Goal: Transaction & Acquisition: Book appointment/travel/reservation

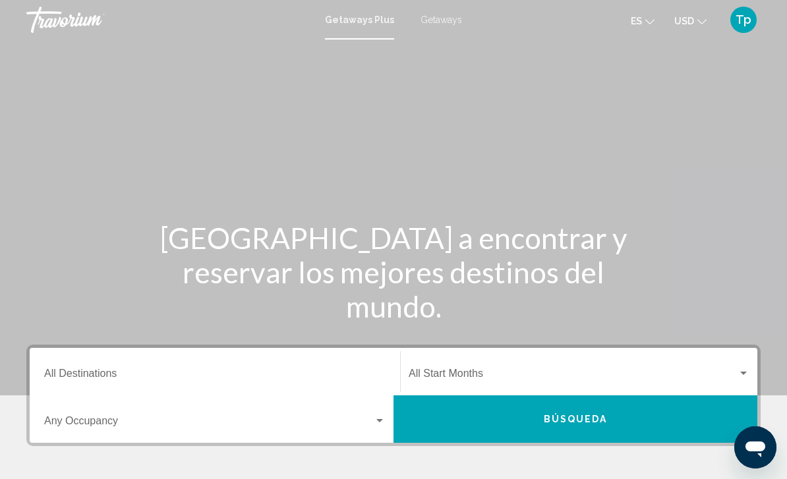
click at [438, 16] on span "Getaways" at bounding box center [442, 20] width 42 height 11
click at [82, 361] on div "Destination All Destinations" at bounding box center [215, 372] width 342 height 42
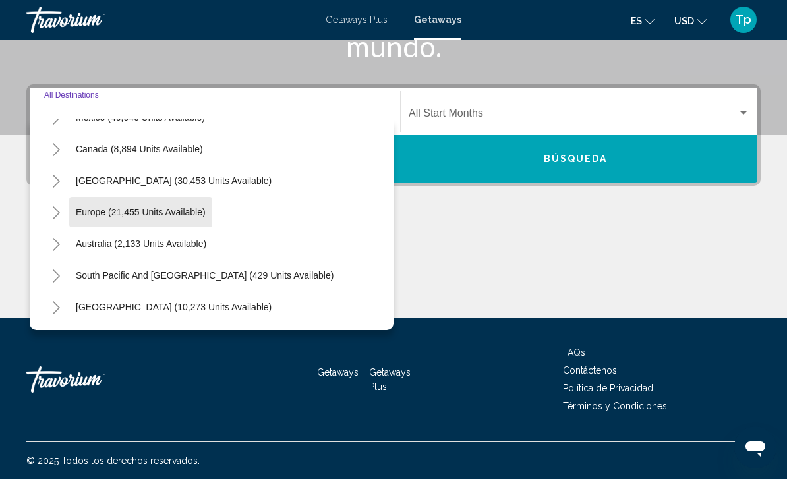
scroll to position [102, 0]
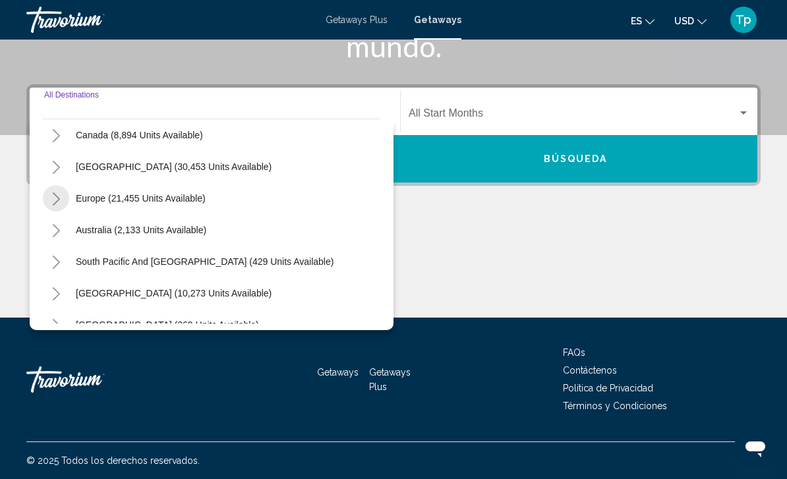
click at [58, 196] on icon "Toggle Europe (21,455 units available)" at bounding box center [56, 199] width 10 height 13
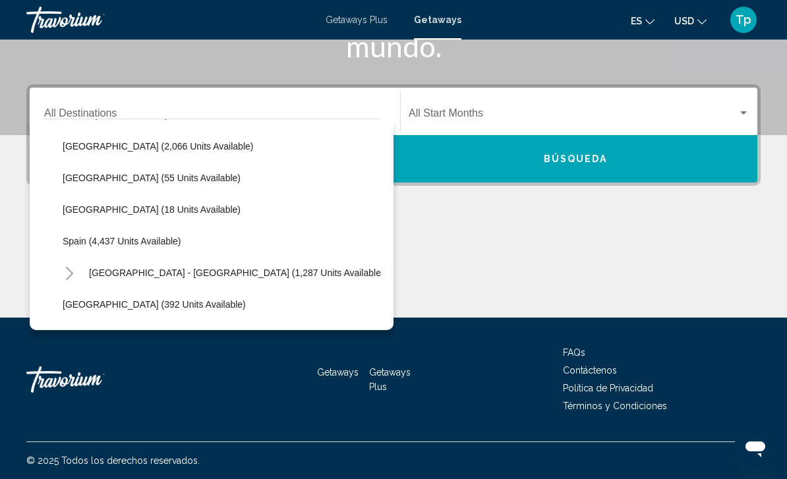
scroll to position [630, 0]
click at [63, 245] on span "Spain (4,437 units available)" at bounding box center [122, 240] width 119 height 11
type input "**********"
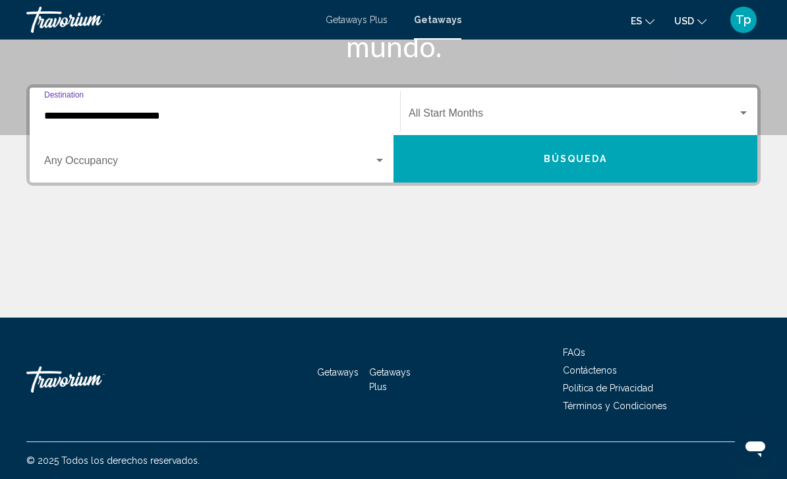
click at [454, 111] on span "Search widget" at bounding box center [573, 116] width 329 height 12
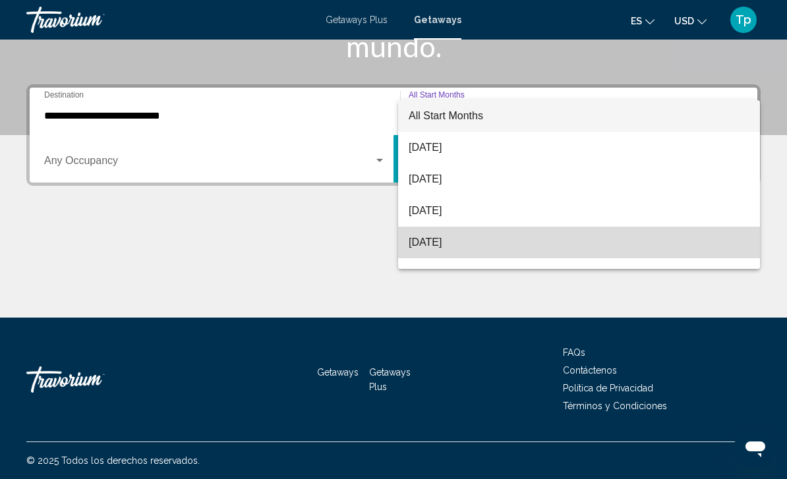
click at [464, 247] on span "[DATE]" at bounding box center [579, 243] width 341 height 32
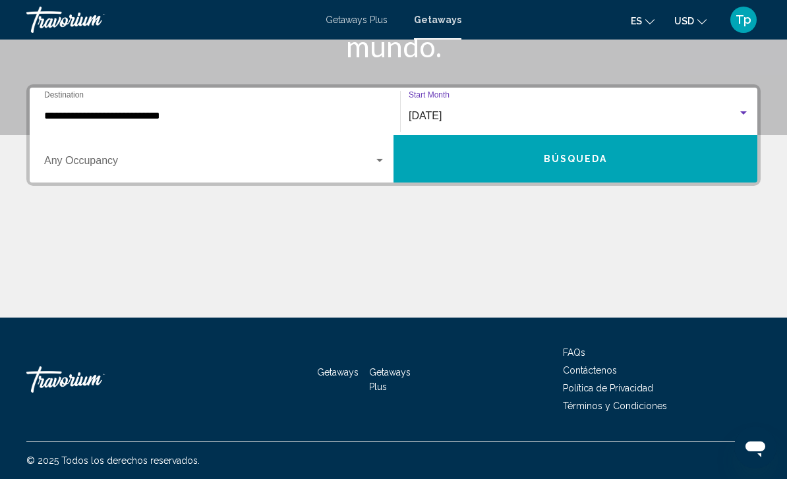
click at [154, 154] on div "Occupancy Any Occupancy" at bounding box center [215, 159] width 342 height 42
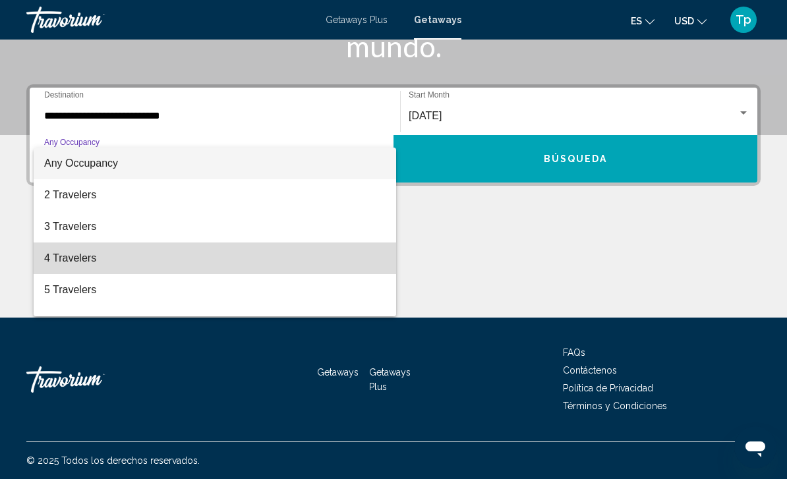
click at [82, 258] on span "4 Travelers" at bounding box center [215, 259] width 342 height 32
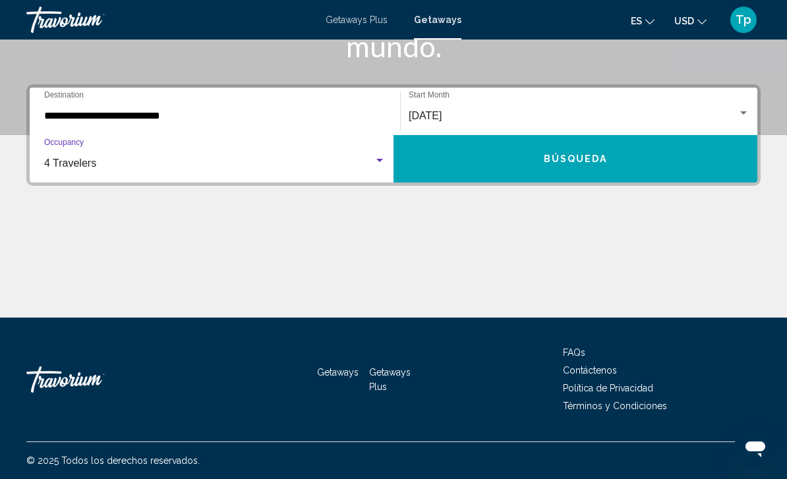
click at [555, 158] on span "Búsqueda" at bounding box center [576, 159] width 64 height 11
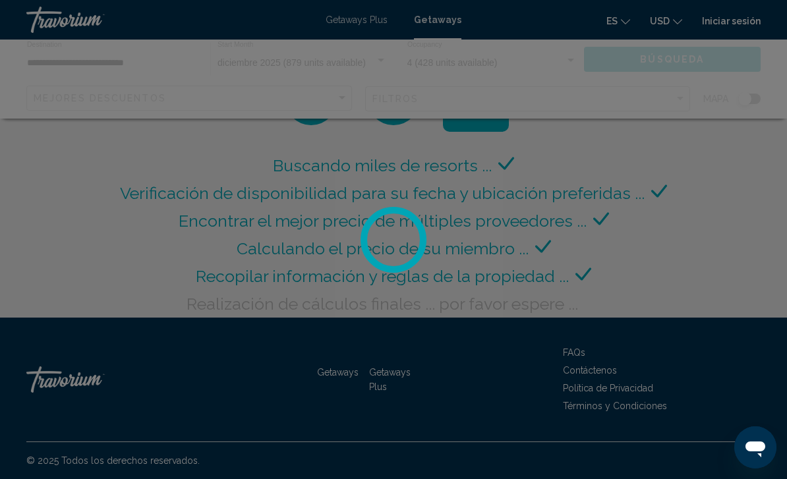
scroll to position [42, 0]
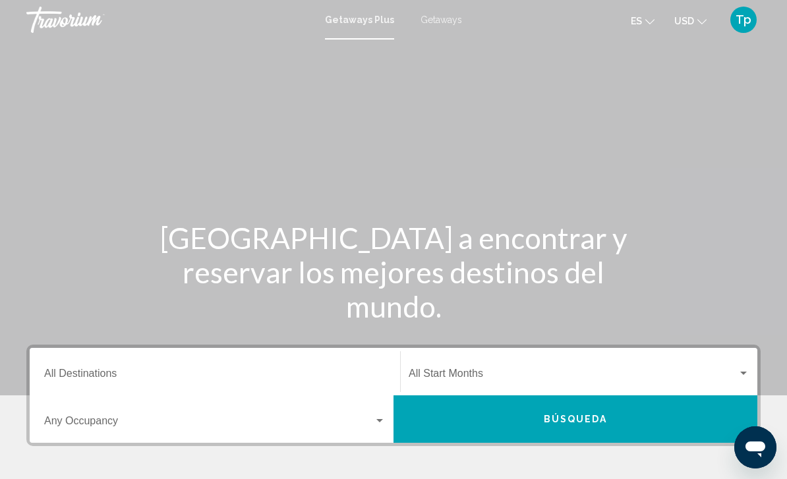
click at [436, 24] on span "Getaways" at bounding box center [442, 20] width 42 height 11
click at [96, 365] on div "Destination All Destinations" at bounding box center [215, 372] width 342 height 42
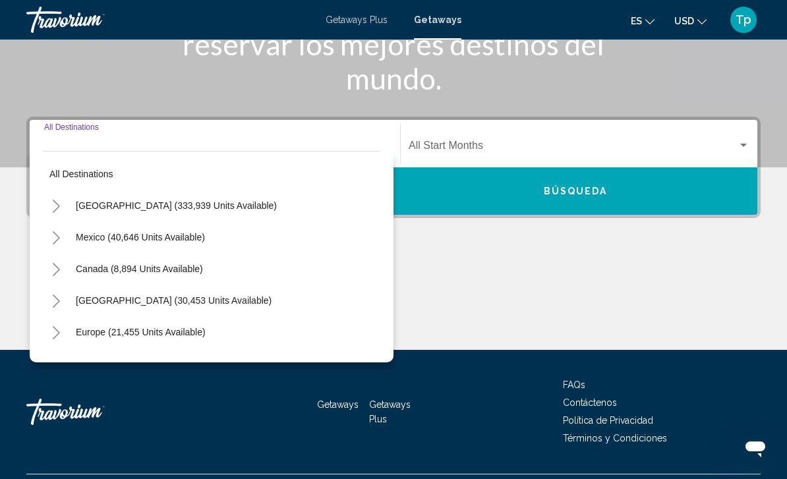
scroll to position [260, 0]
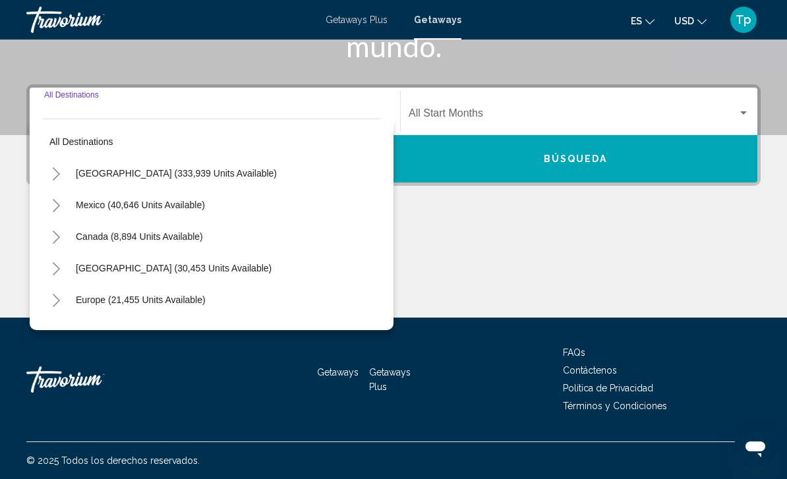
click at [53, 301] on icon "Toggle Europe (21,455 units available)" at bounding box center [56, 300] width 10 height 13
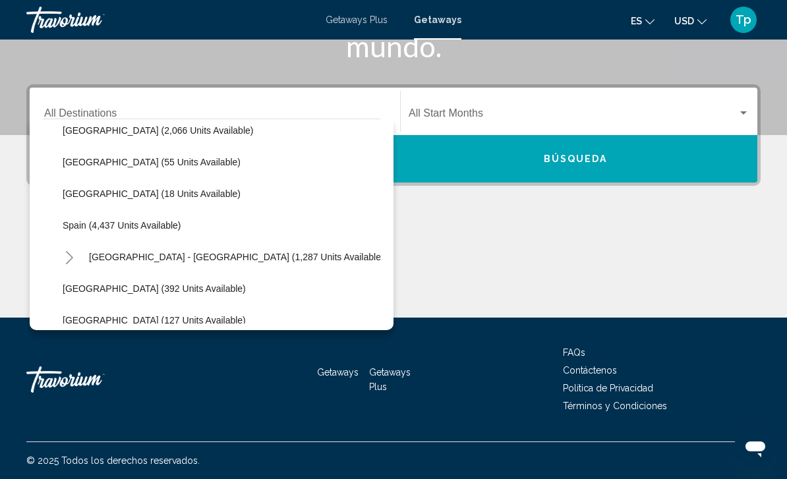
scroll to position [649, 0]
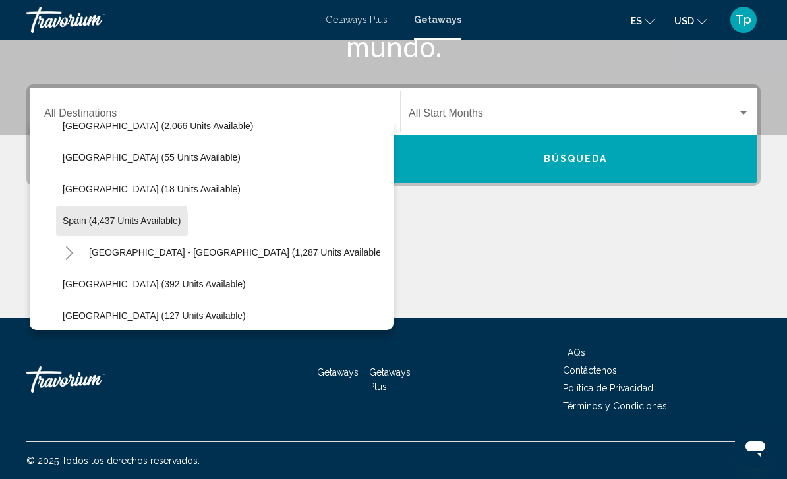
click at [92, 226] on span "Spain (4,437 units available)" at bounding box center [122, 221] width 119 height 11
type input "**********"
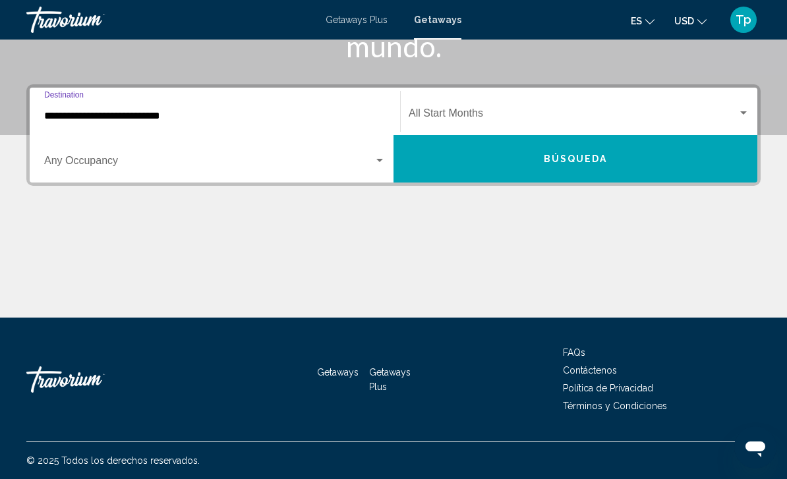
click at [451, 117] on span "Search widget" at bounding box center [573, 116] width 329 height 12
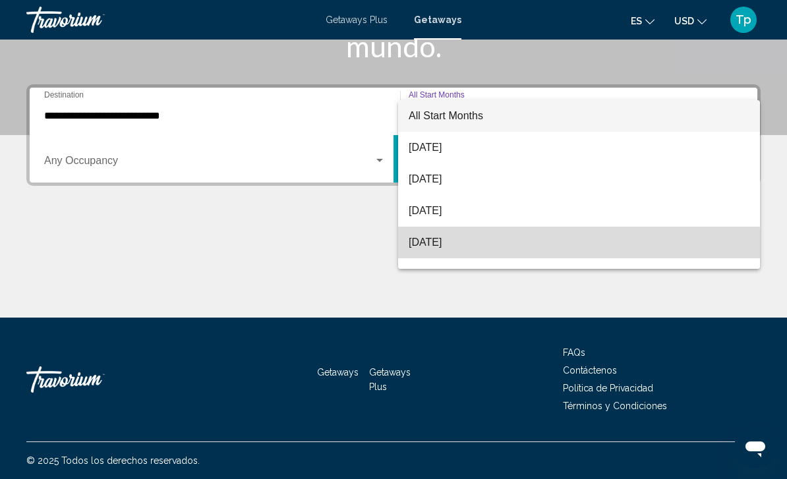
click at [477, 249] on span "[DATE]" at bounding box center [579, 243] width 341 height 32
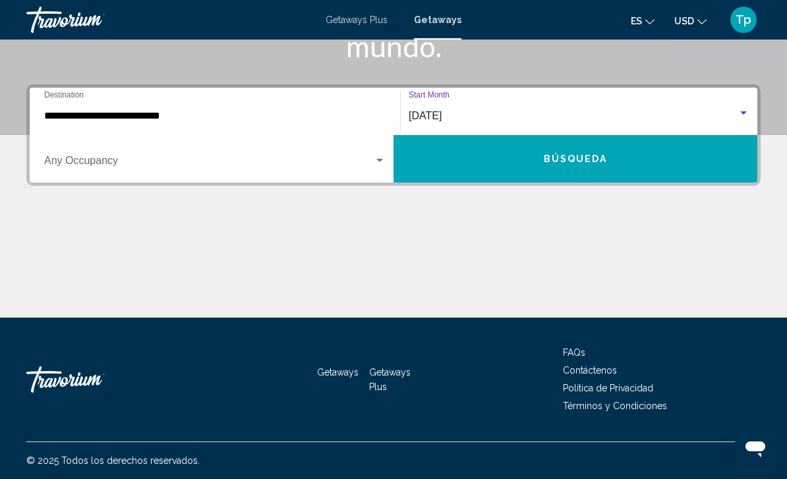
click at [185, 167] on span "Search widget" at bounding box center [209, 164] width 330 height 12
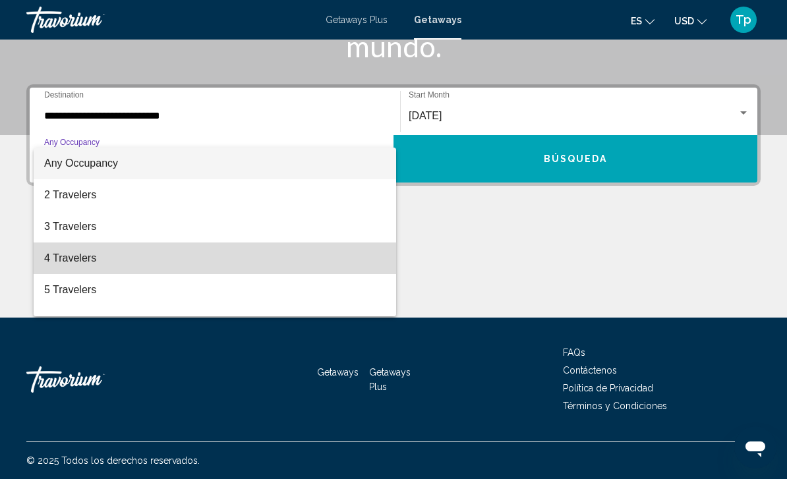
click at [80, 264] on span "4 Travelers" at bounding box center [215, 259] width 342 height 32
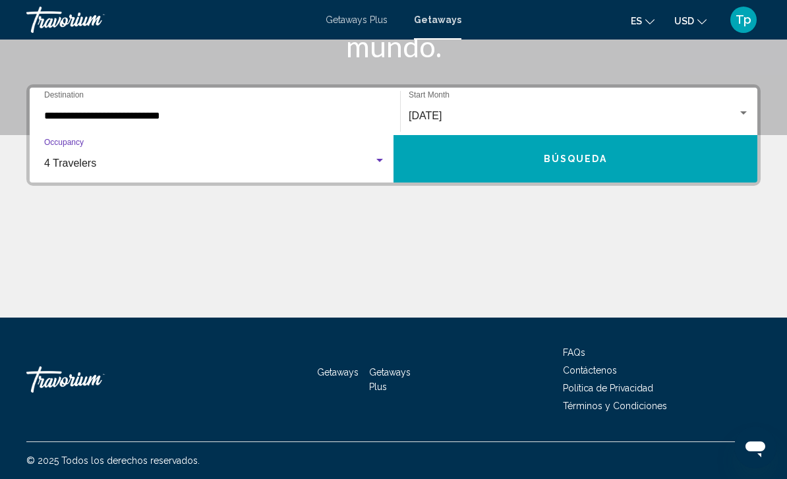
click at [493, 162] on button "Búsqueda" at bounding box center [576, 158] width 364 height 47
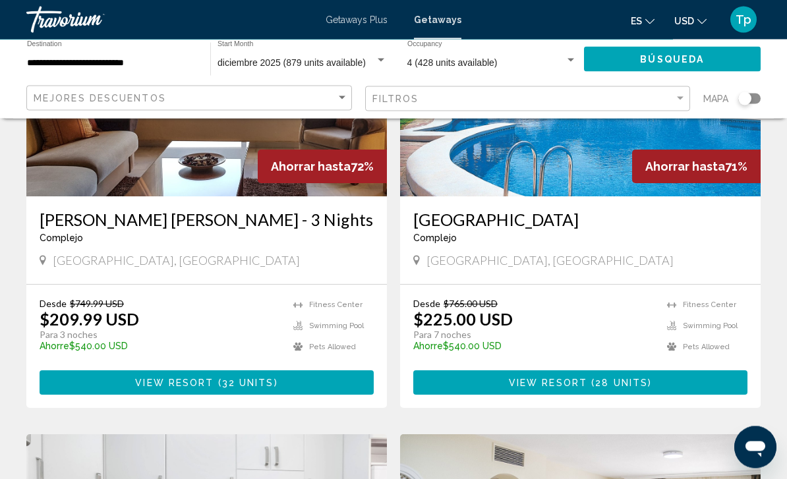
scroll to position [193, 0]
click at [694, 19] on button "USD USD ($) MXN (Mex$) CAD (Can$) GBP (£) EUR (€) AUD (A$) NZD (NZ$) CNY (CN¥)" at bounding box center [691, 20] width 32 height 19
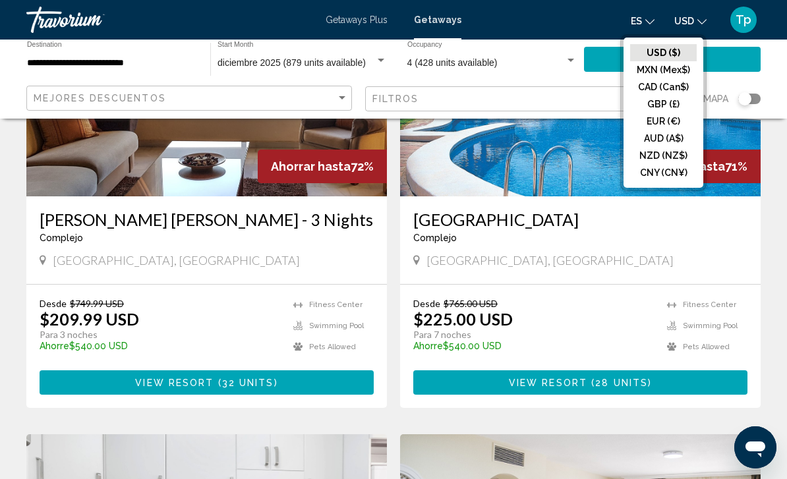
click at [661, 105] on button "GBP (£)" at bounding box center [663, 104] width 67 height 17
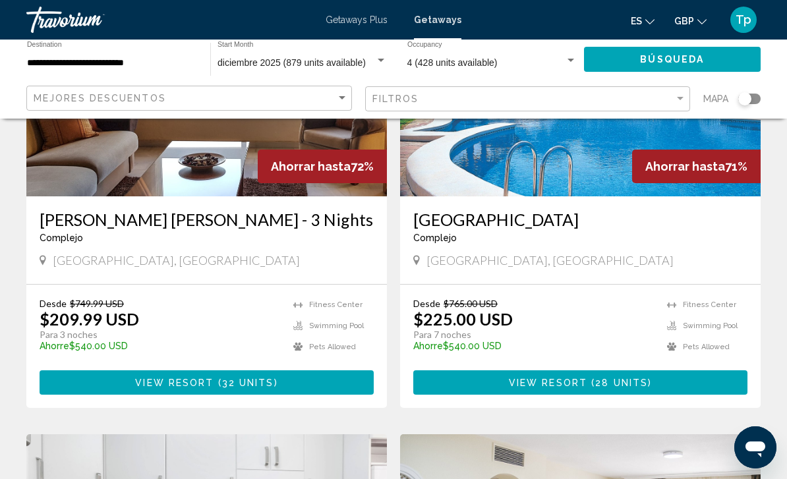
click at [695, 25] on button "GBP USD ($) MXN (Mex$) CAD (Can$) GBP (£) EUR (€) AUD (A$) NZD (NZ$) CNY (CN¥)" at bounding box center [691, 20] width 32 height 19
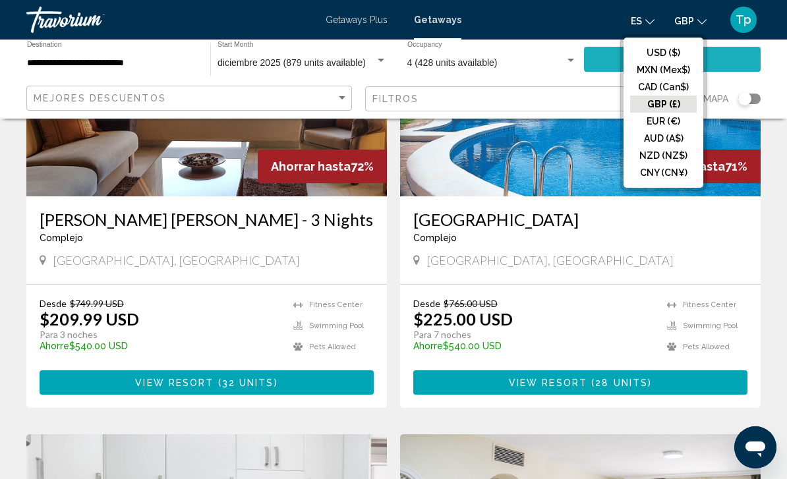
click at [727, 62] on button "Búsqueda" at bounding box center [672, 59] width 177 height 24
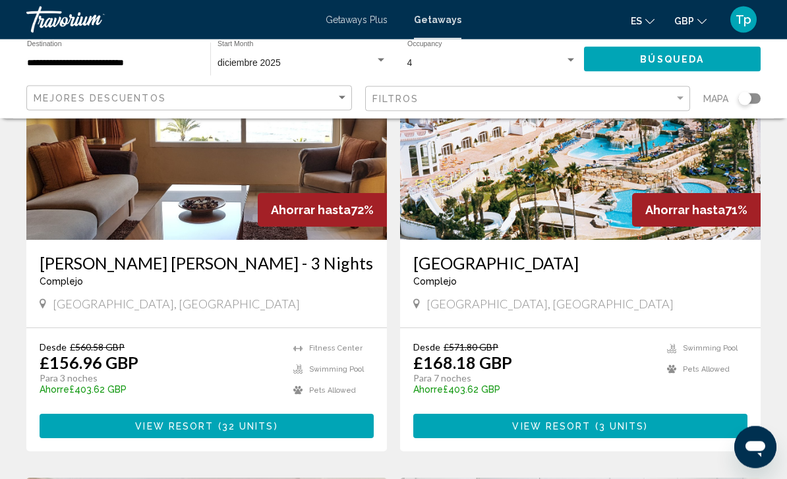
scroll to position [149, 0]
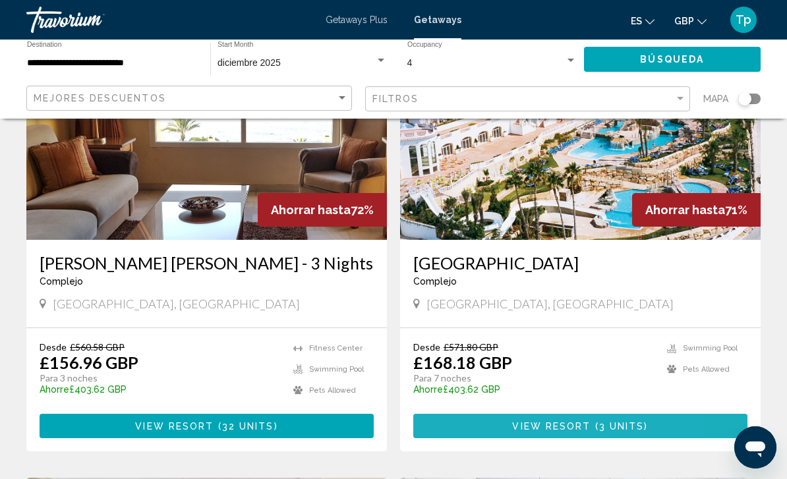
click at [475, 433] on button "View Resort ( 3 units )" at bounding box center [580, 426] width 334 height 24
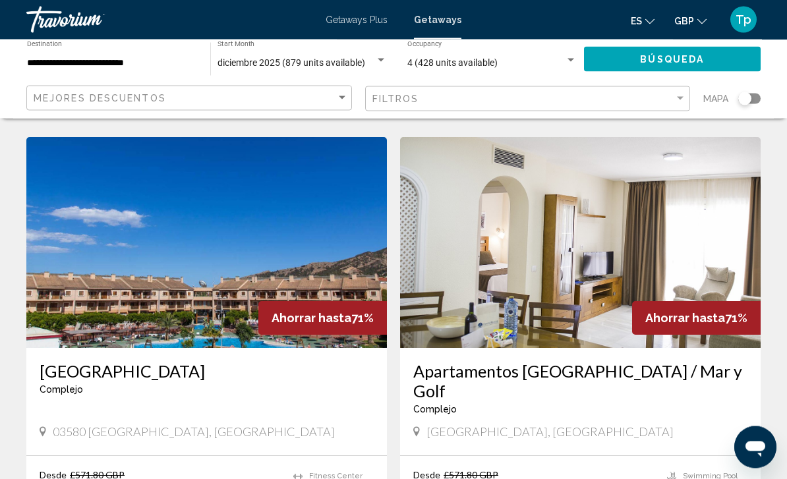
scroll to position [944, 0]
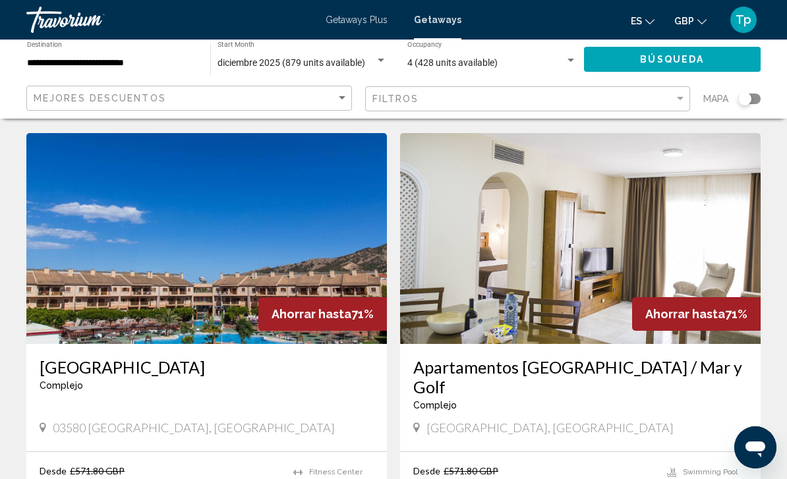
click at [69, 275] on img "Main content" at bounding box center [206, 238] width 361 height 211
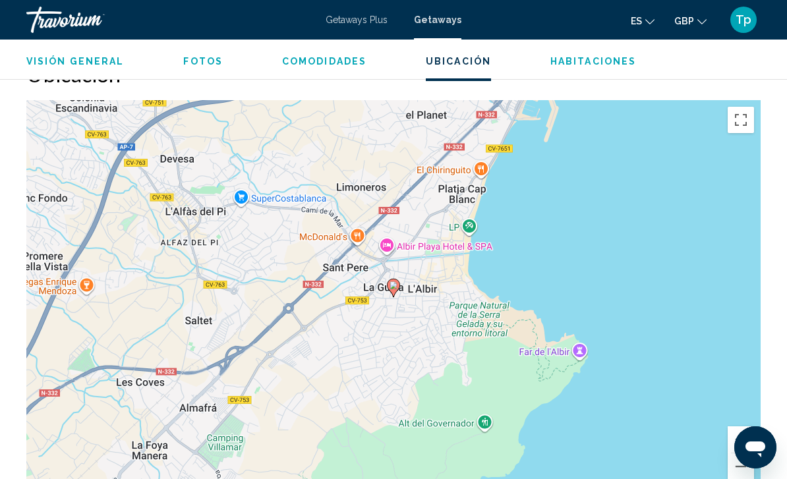
scroll to position [1996, 0]
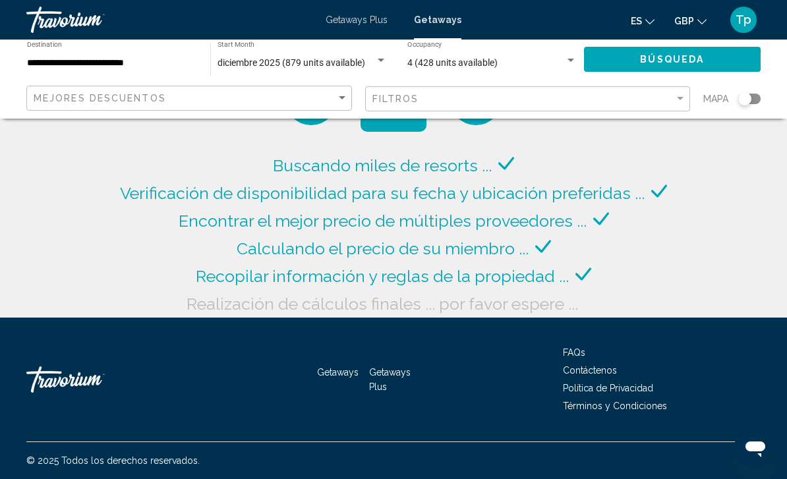
scroll to position [42, 0]
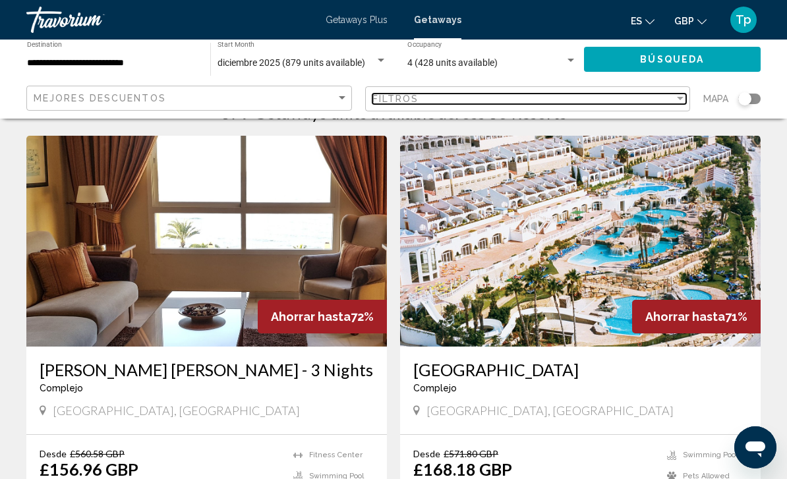
click at [398, 102] on span "Filtros" at bounding box center [396, 99] width 47 height 11
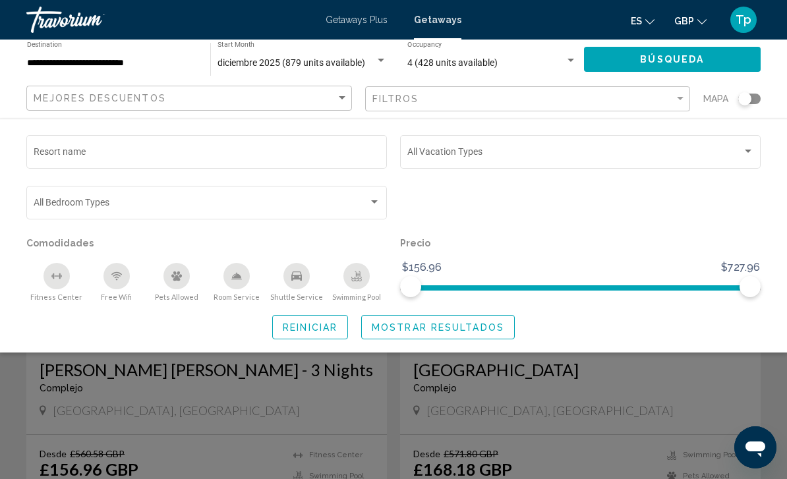
click at [444, 159] on span "Search widget" at bounding box center [574, 154] width 335 height 11
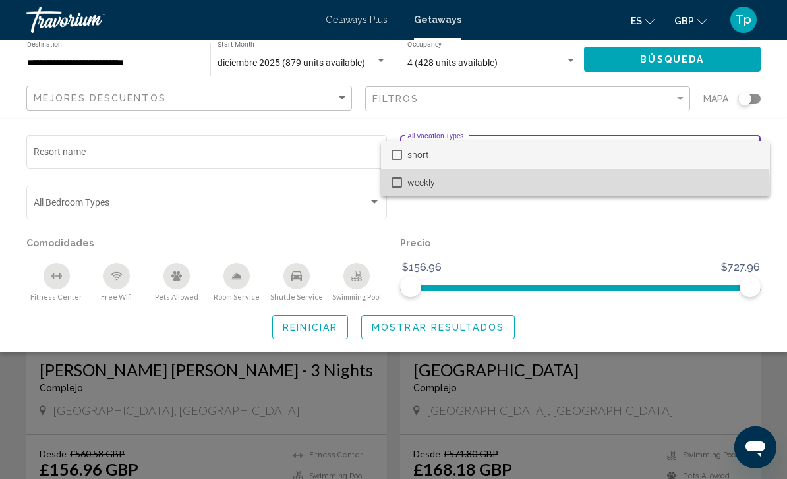
click at [409, 189] on span "weekly" at bounding box center [583, 183] width 352 height 28
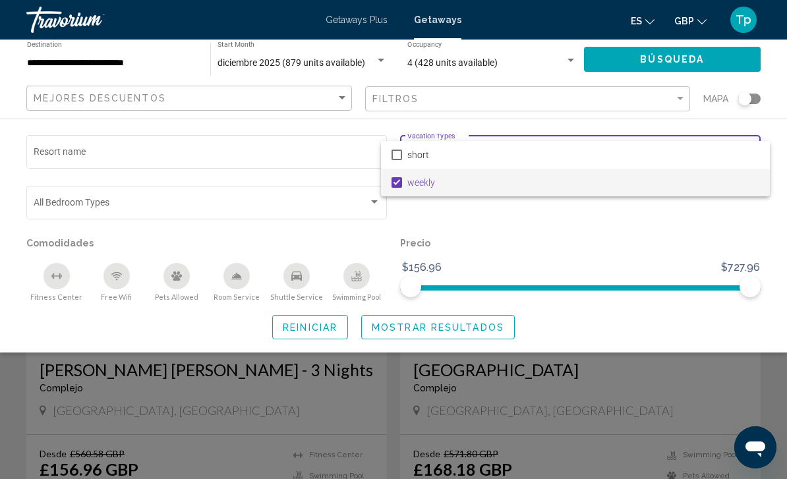
click at [437, 334] on div at bounding box center [393, 239] width 787 height 479
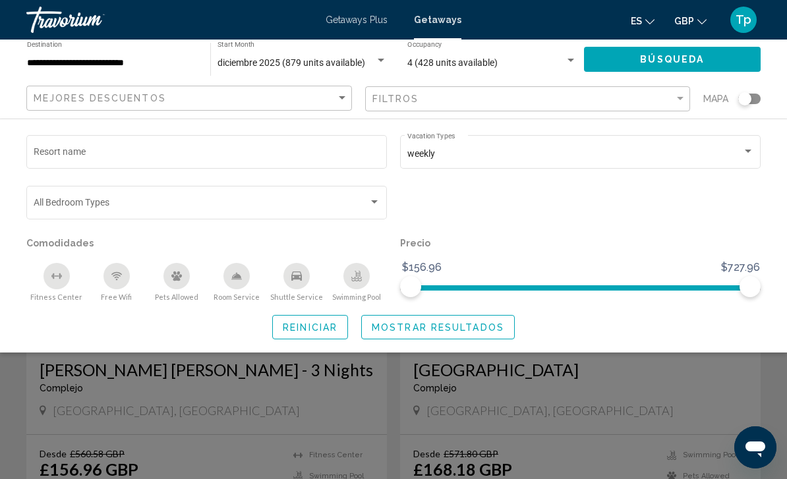
click at [394, 328] on span "Mostrar resultados" at bounding box center [438, 327] width 133 height 11
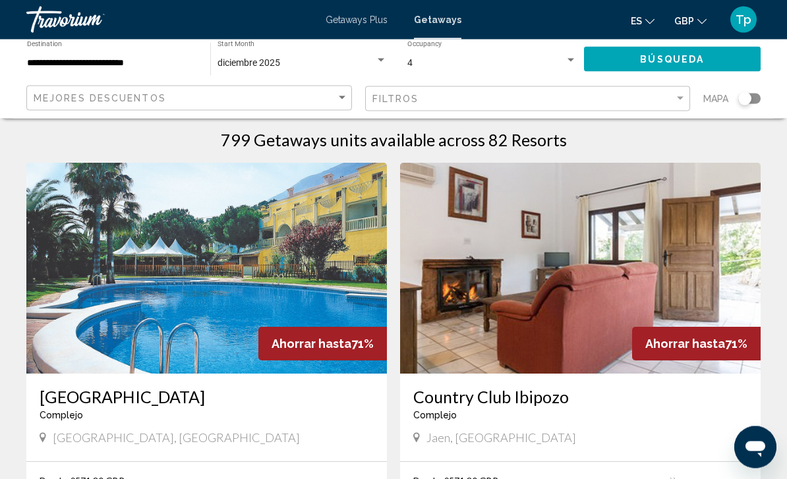
scroll to position [22, 0]
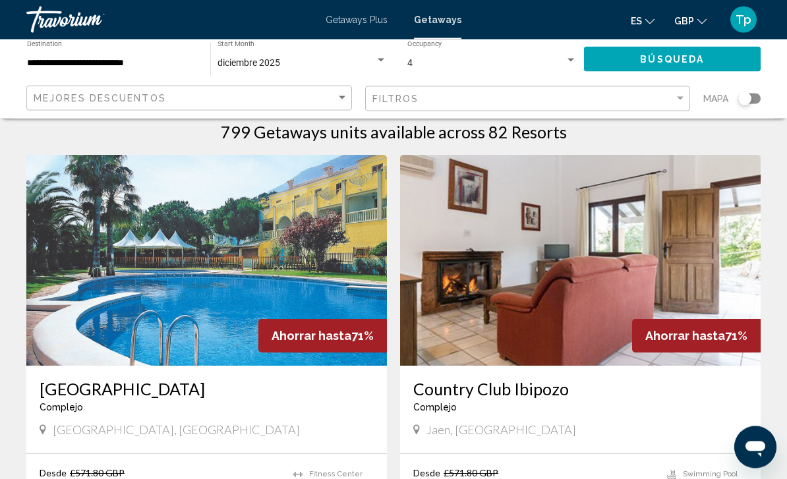
click at [49, 340] on img "Main content" at bounding box center [206, 261] width 361 height 211
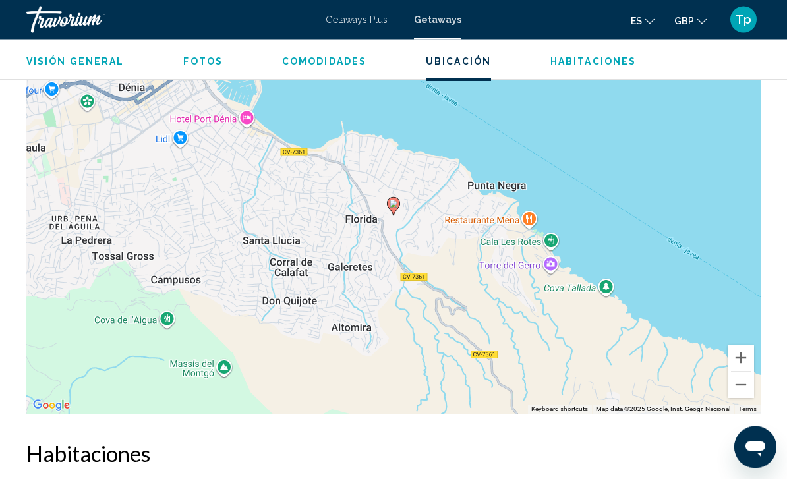
scroll to position [1911, 0]
click at [740, 373] on button "Zoom out" at bounding box center [741, 385] width 26 height 26
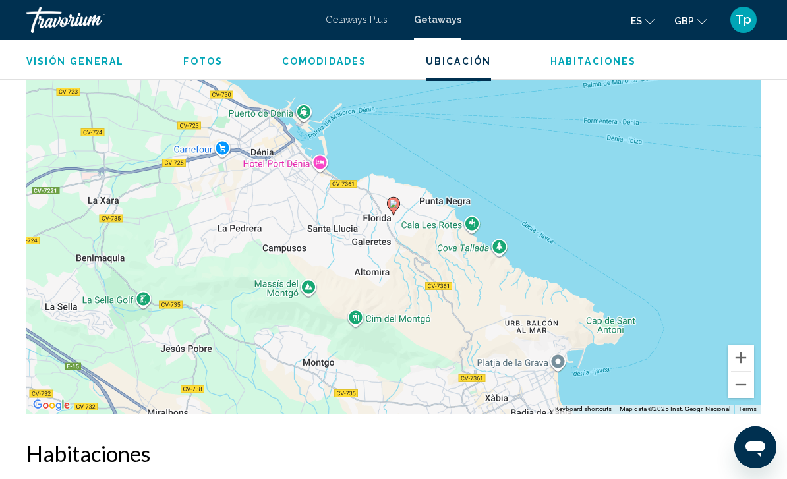
click at [738, 381] on button "Zoom out" at bounding box center [741, 385] width 26 height 26
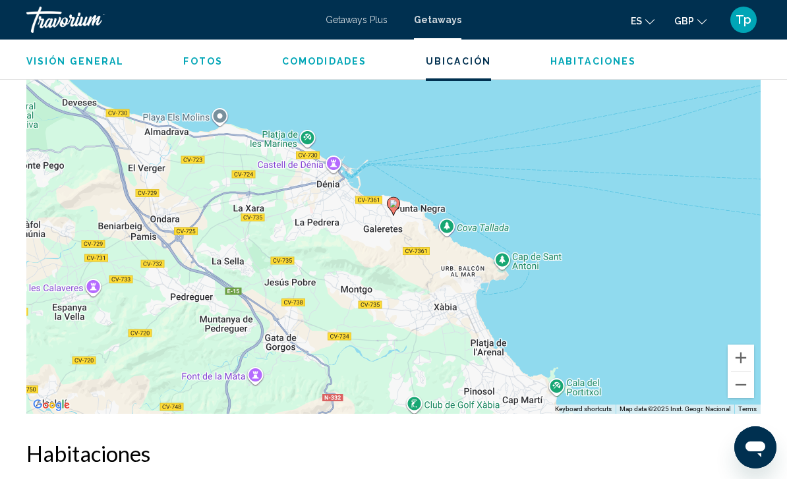
click at [739, 379] on button "Zoom out" at bounding box center [741, 385] width 26 height 26
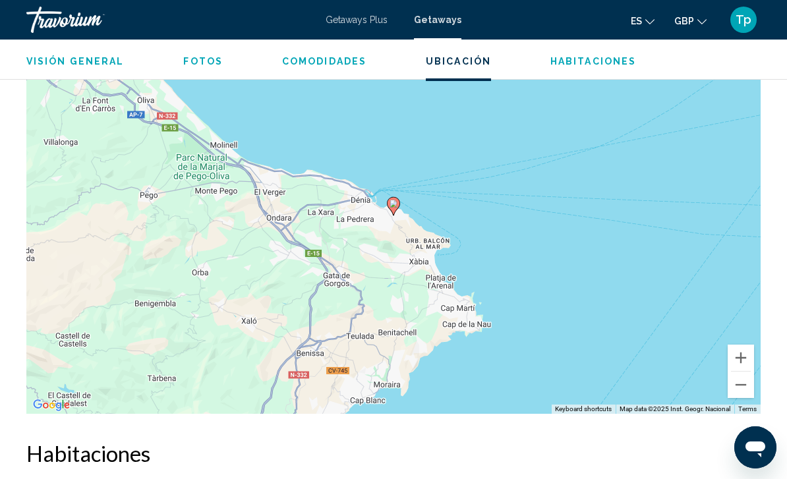
click at [739, 381] on button "Zoom out" at bounding box center [741, 385] width 26 height 26
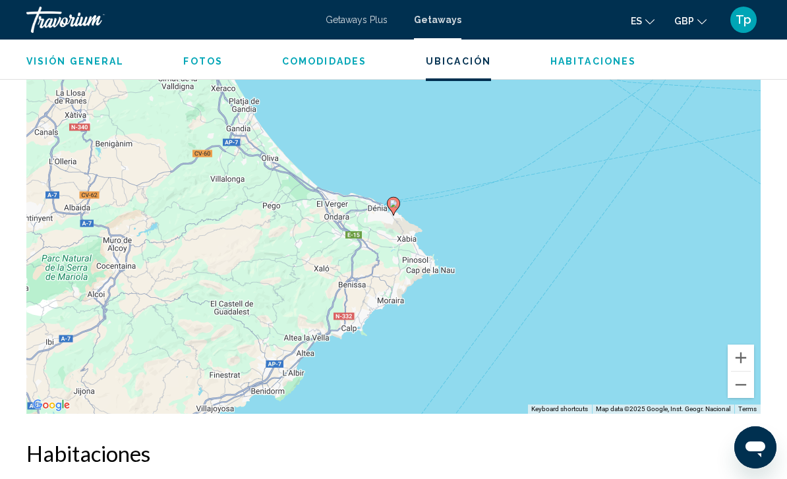
click at [739, 382] on button "Zoom out" at bounding box center [741, 385] width 26 height 26
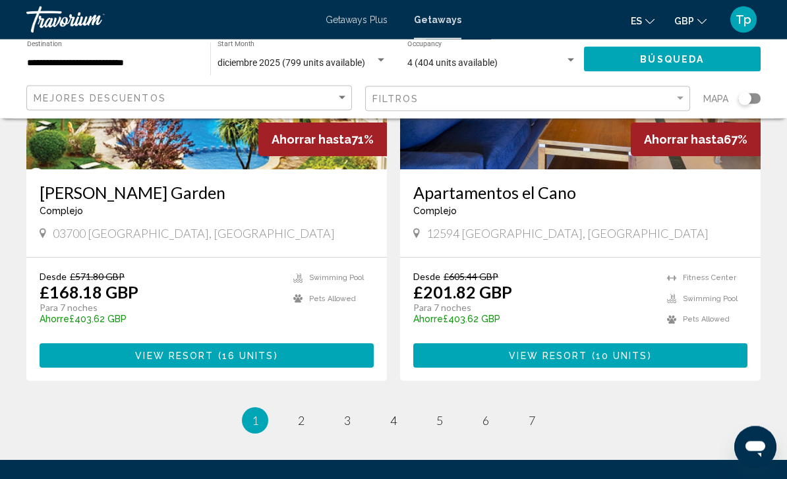
scroll to position [2491, 0]
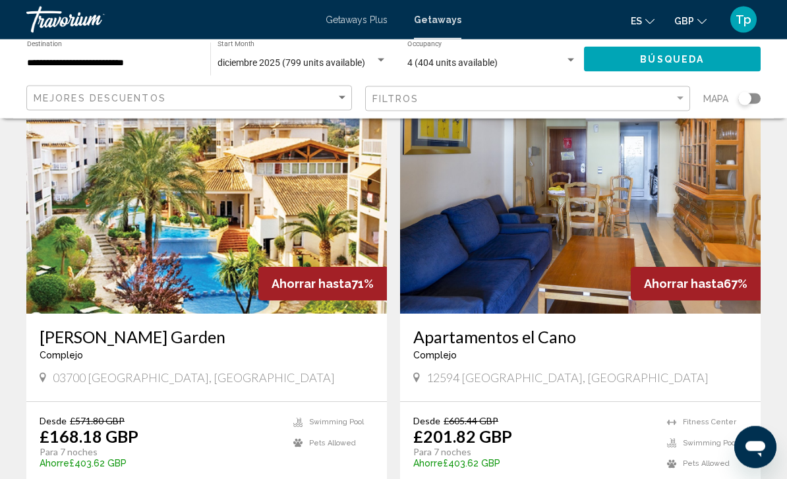
click at [232, 218] on img "Main content" at bounding box center [206, 209] width 361 height 211
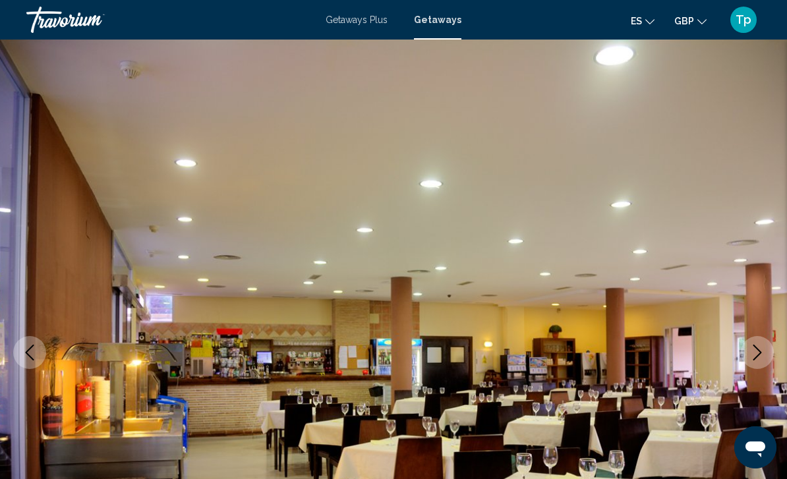
click at [758, 348] on icon "Next image" at bounding box center [758, 353] width 16 height 16
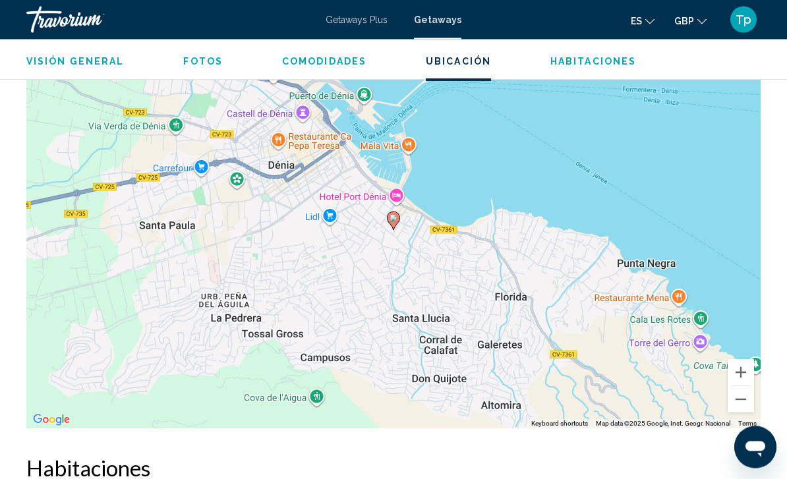
scroll to position [2181, 0]
click at [745, 392] on div "To activate drag with keyboard, press Alt + Enter. Once in keyboard drag state,…" at bounding box center [393, 231] width 735 height 396
click at [737, 386] on button "Zoom out" at bounding box center [741, 399] width 26 height 26
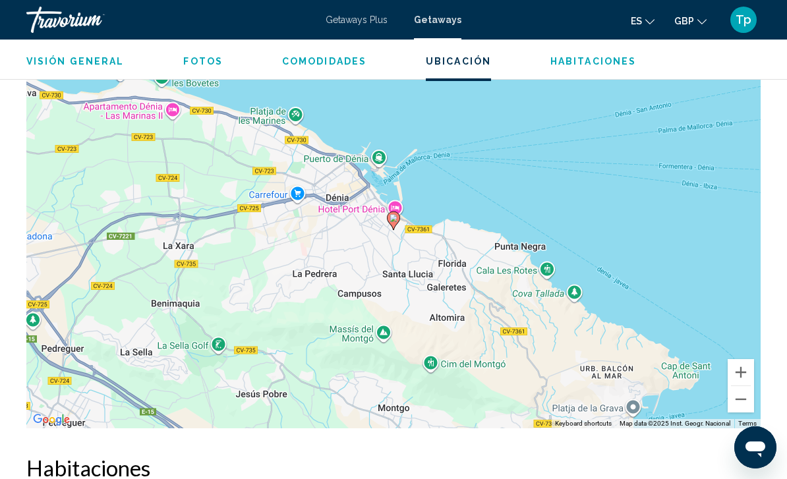
click at [729, 393] on div "To activate drag with keyboard, press Alt + Enter. Once in keyboard drag state,…" at bounding box center [393, 231] width 735 height 396
click at [736, 391] on div "To activate drag with keyboard, press Alt + Enter. Once in keyboard drag state,…" at bounding box center [393, 231] width 735 height 396
click at [738, 386] on button "Zoom out" at bounding box center [741, 399] width 26 height 26
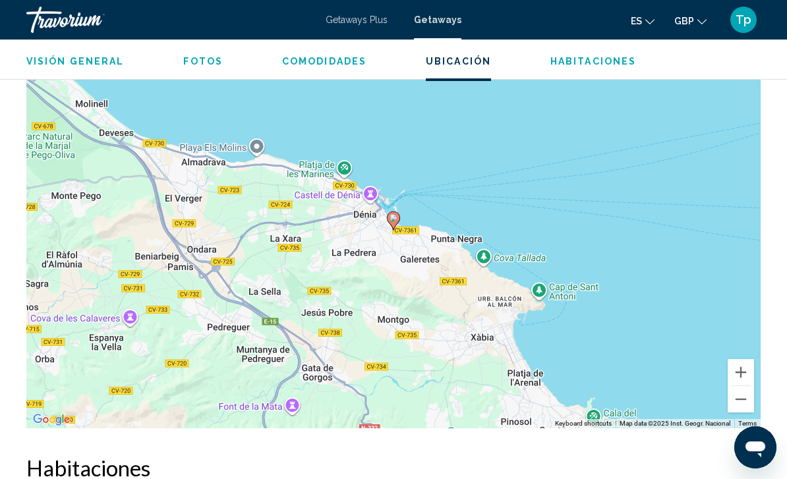
click at [737, 386] on button "Zoom out" at bounding box center [741, 399] width 26 height 26
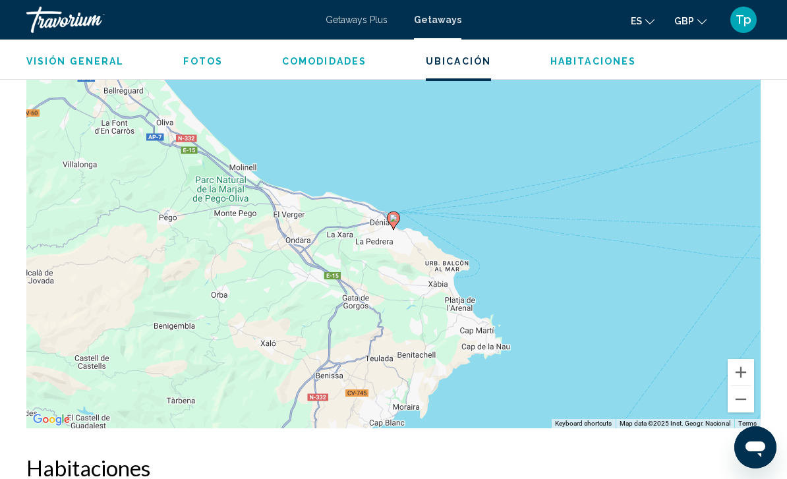
click at [740, 386] on button "Zoom out" at bounding box center [741, 399] width 26 height 26
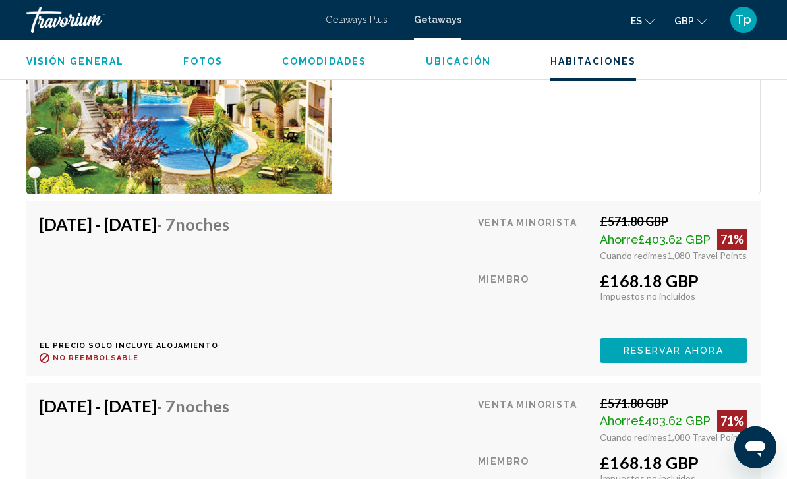
scroll to position [2740, 0]
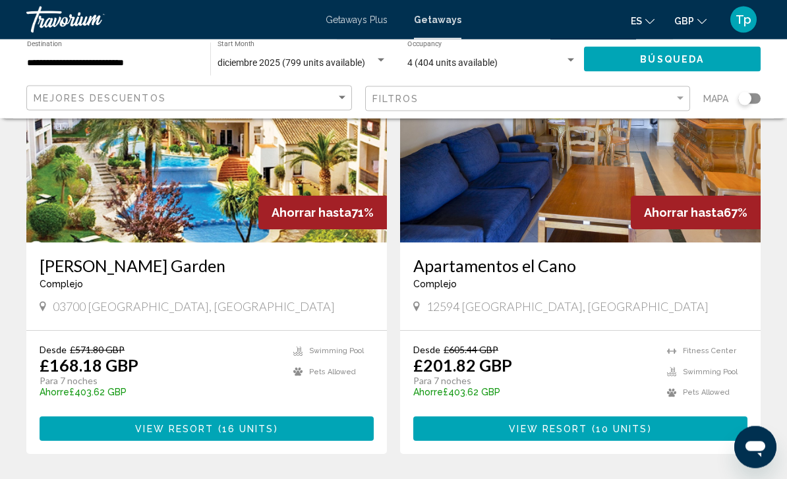
scroll to position [2427, 0]
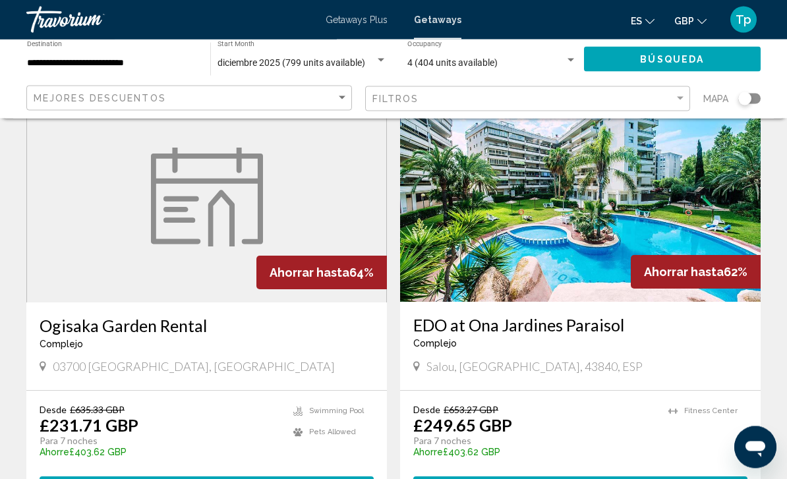
scroll to position [1469, 0]
click at [173, 204] on img "Main content" at bounding box center [207, 197] width 112 height 99
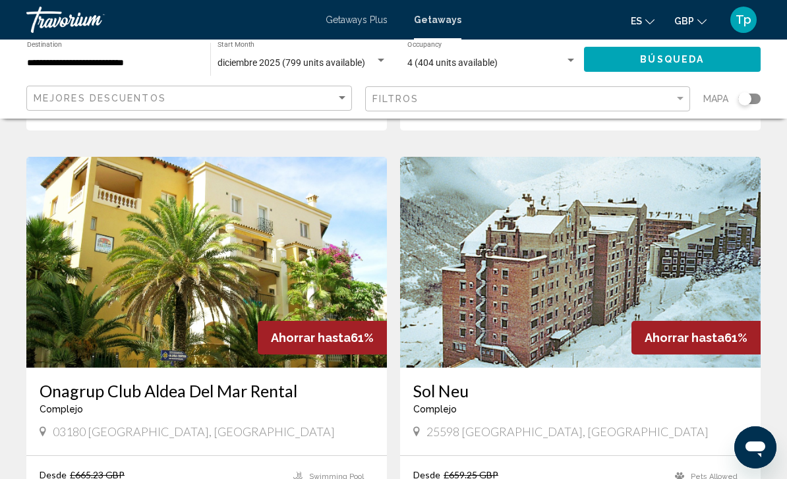
scroll to position [1851, 0]
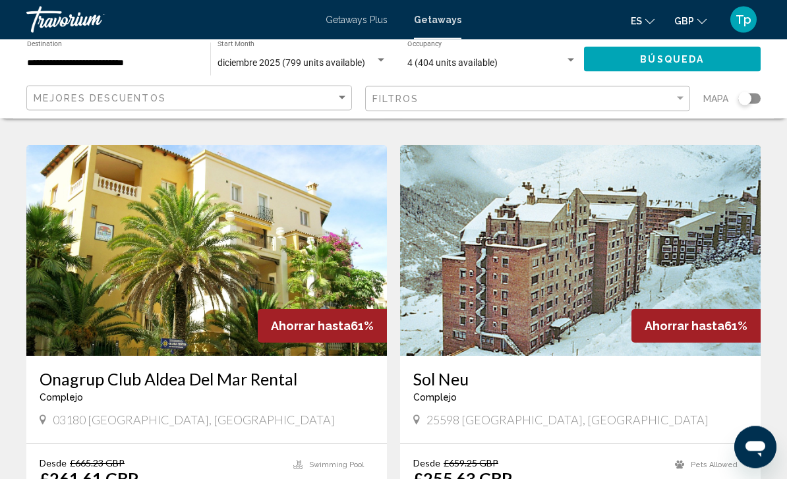
click at [189, 266] on img "Main content" at bounding box center [206, 251] width 361 height 211
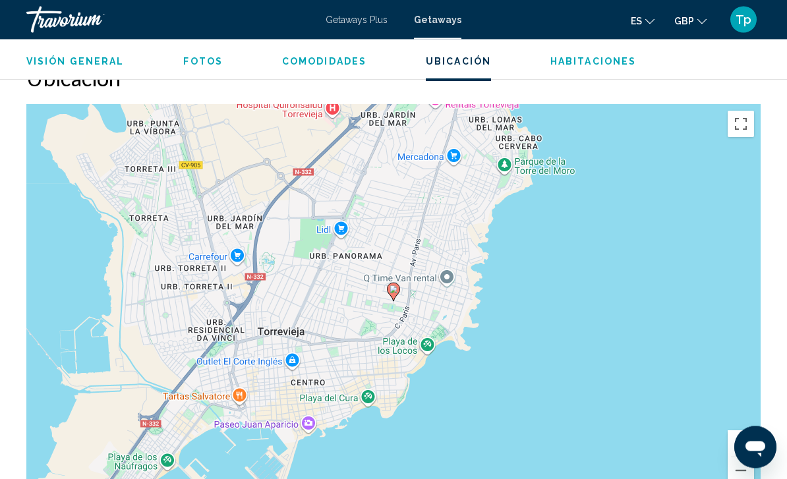
scroll to position [1944, 0]
click at [739, 458] on button "Zoom out" at bounding box center [741, 471] width 26 height 26
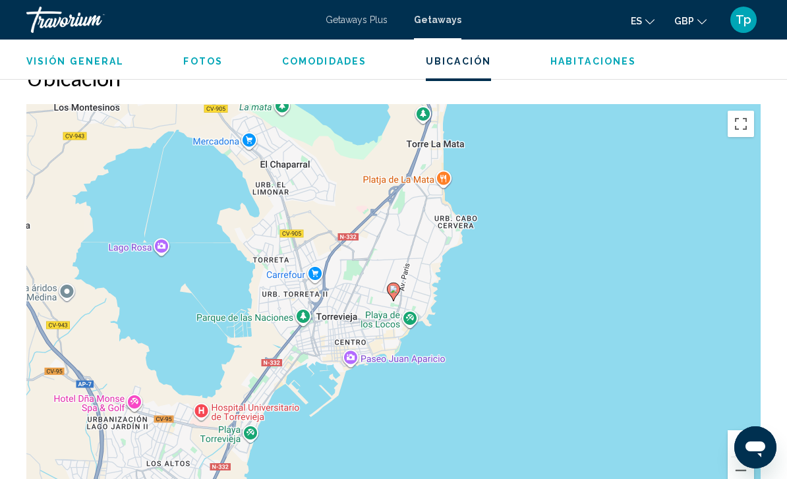
click at [733, 458] on button "Zoom out" at bounding box center [741, 471] width 26 height 26
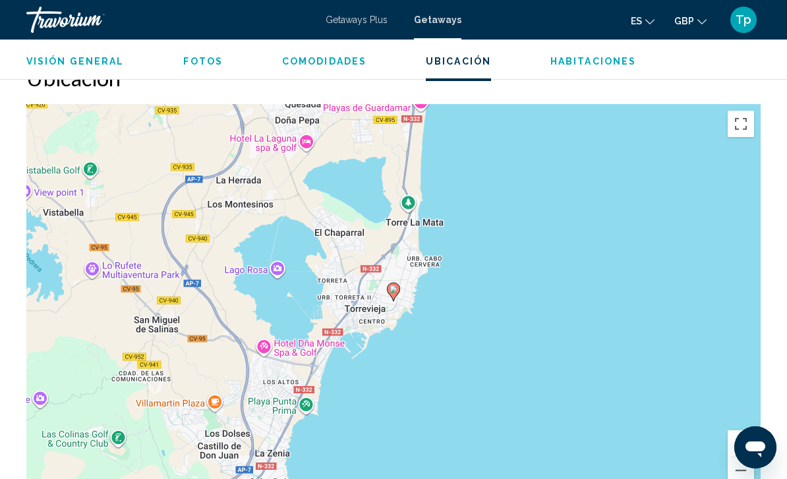
click at [731, 458] on button "Zoom out" at bounding box center [741, 471] width 26 height 26
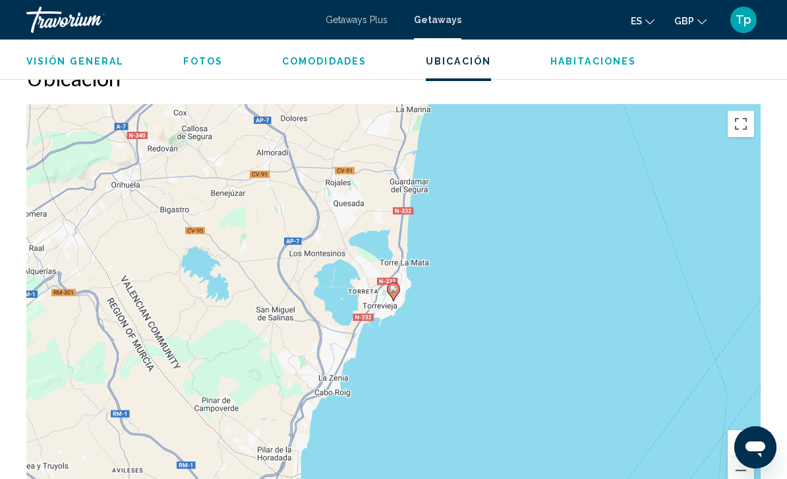
click at [731, 458] on button "Zoom out" at bounding box center [741, 471] width 26 height 26
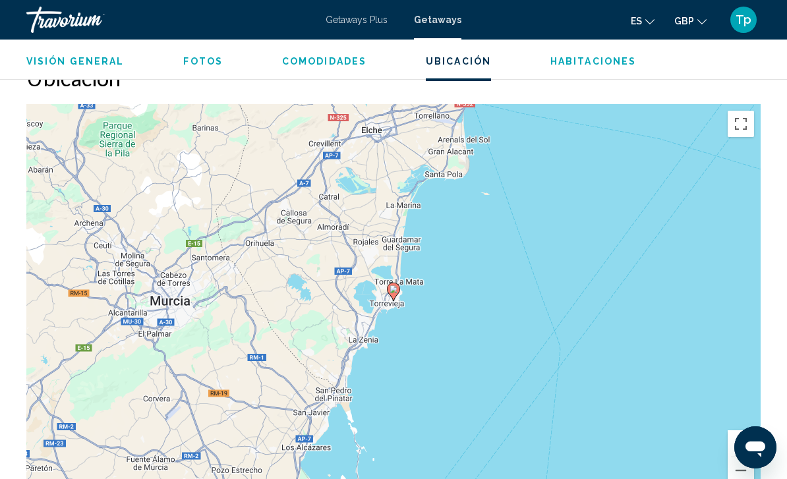
click at [731, 458] on button "Zoom out" at bounding box center [741, 471] width 26 height 26
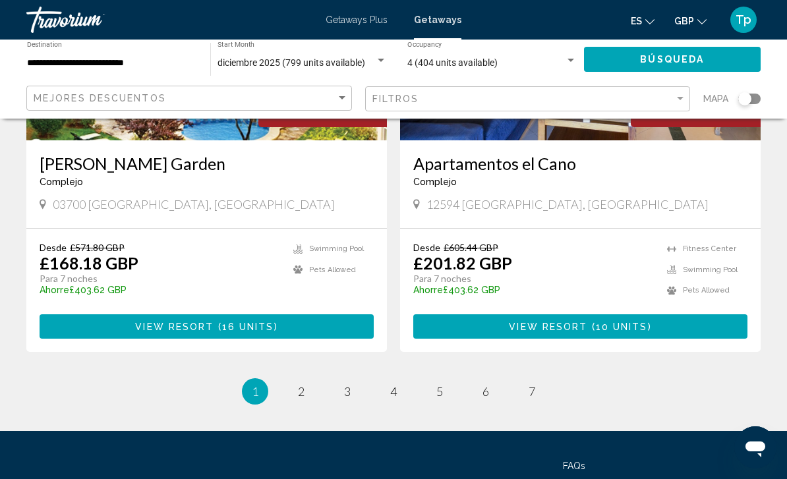
scroll to position [2567, 0]
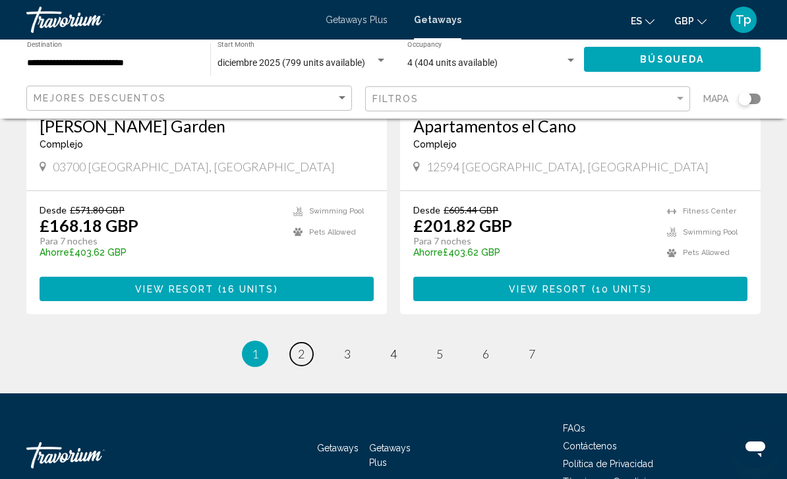
click at [302, 343] on link "page 2" at bounding box center [301, 354] width 23 height 23
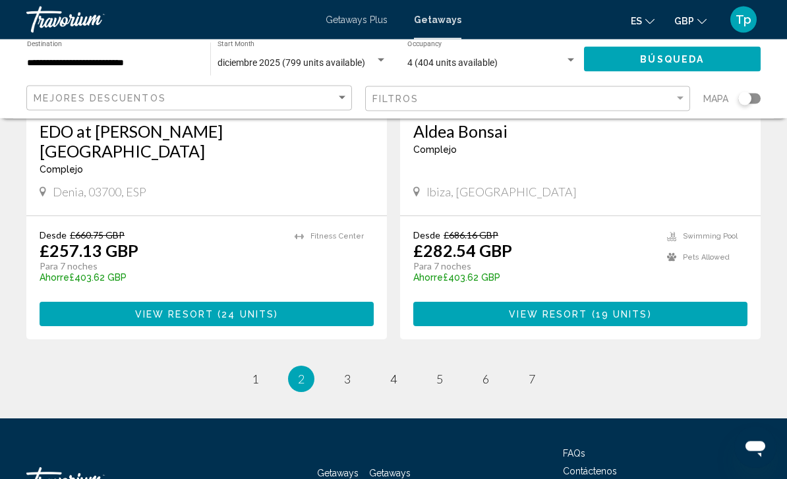
scroll to position [2568, 0]
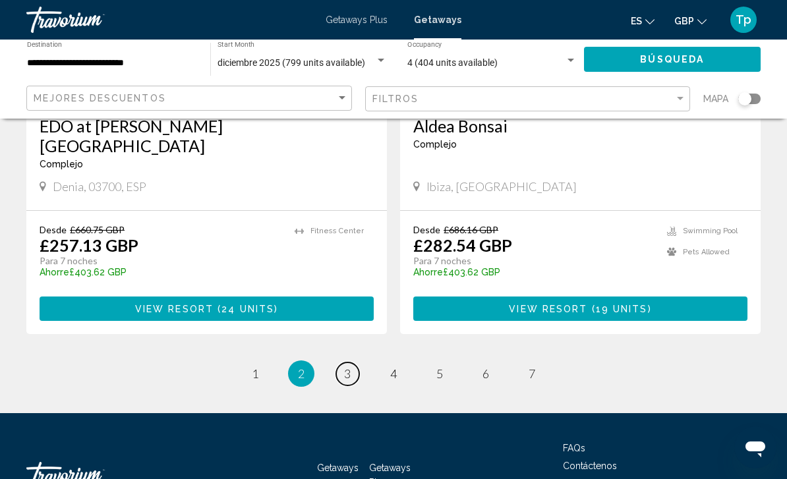
click at [348, 367] on span "3" at bounding box center [347, 374] width 7 height 15
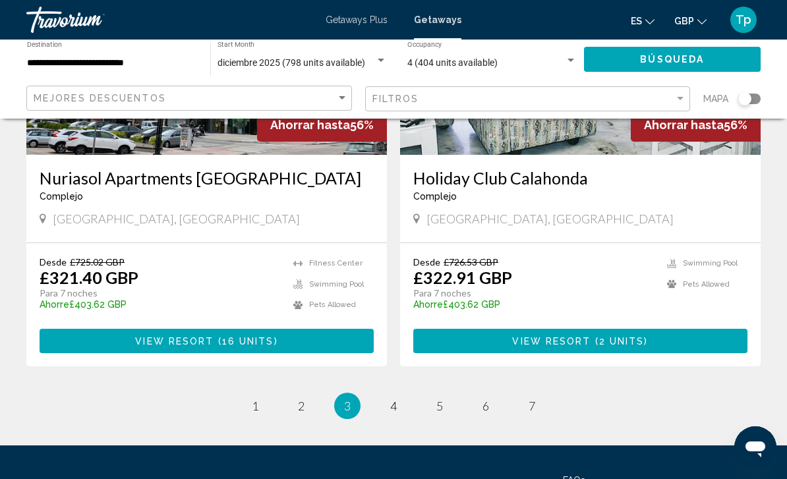
scroll to position [2587, 0]
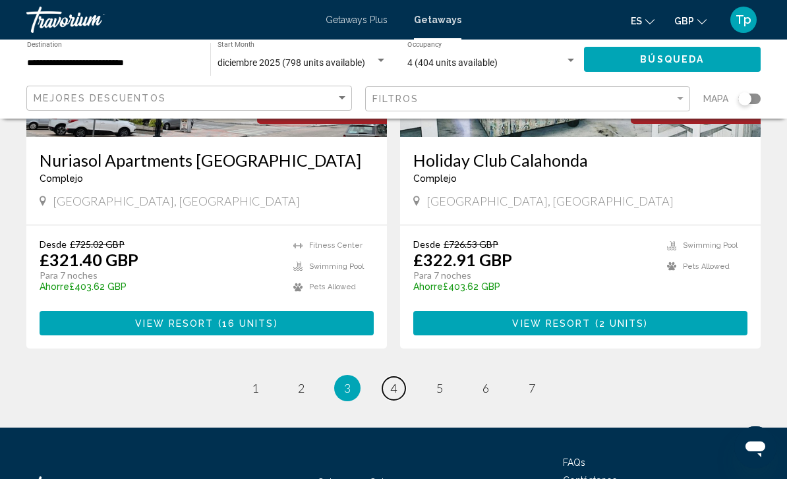
click at [396, 377] on link "page 4" at bounding box center [393, 388] width 23 height 23
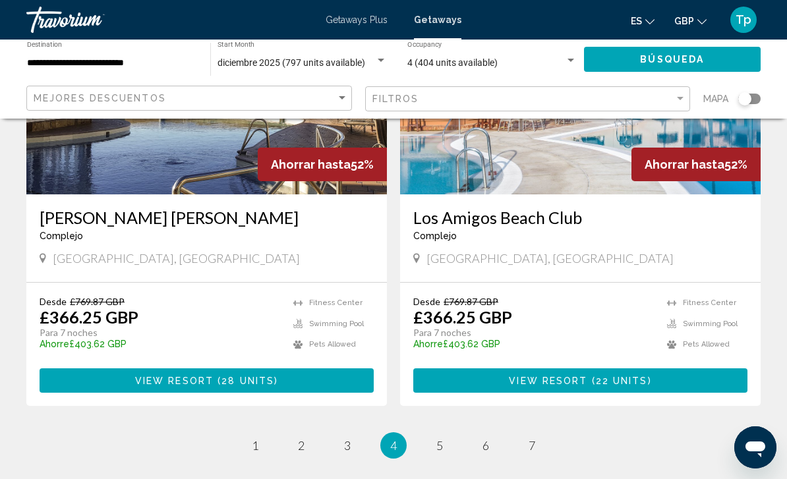
scroll to position [2567, 0]
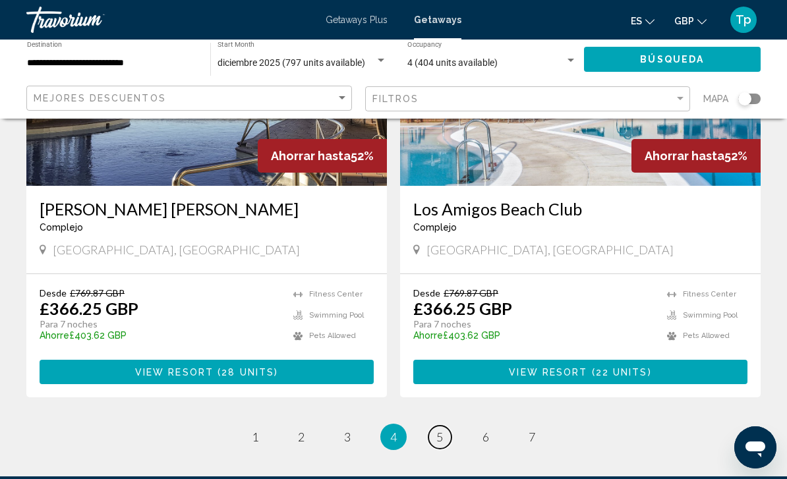
click at [437, 426] on link "page 5" at bounding box center [440, 437] width 23 height 23
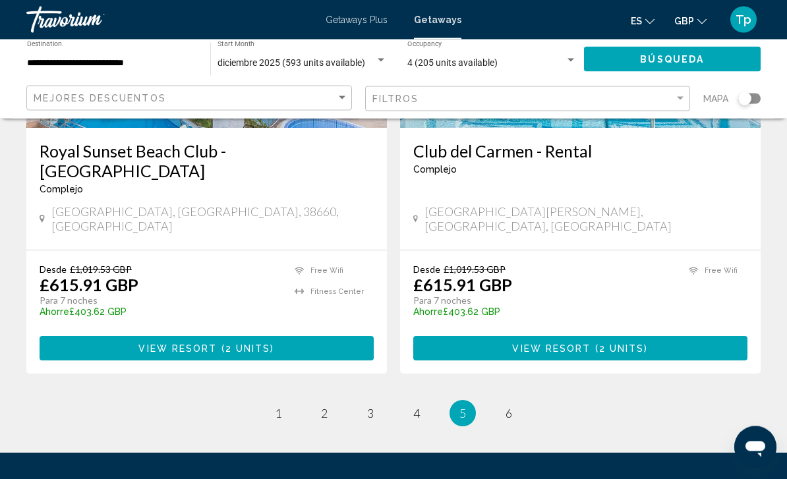
scroll to position [2577, 0]
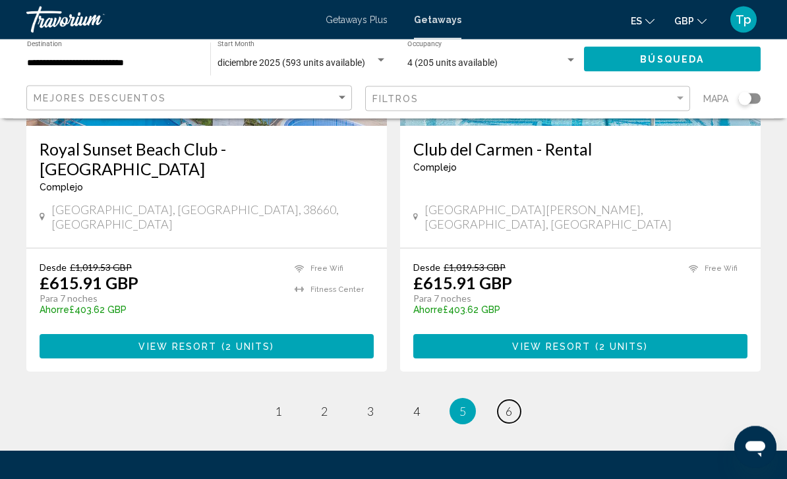
click at [510, 405] on span "6" at bounding box center [509, 412] width 7 height 15
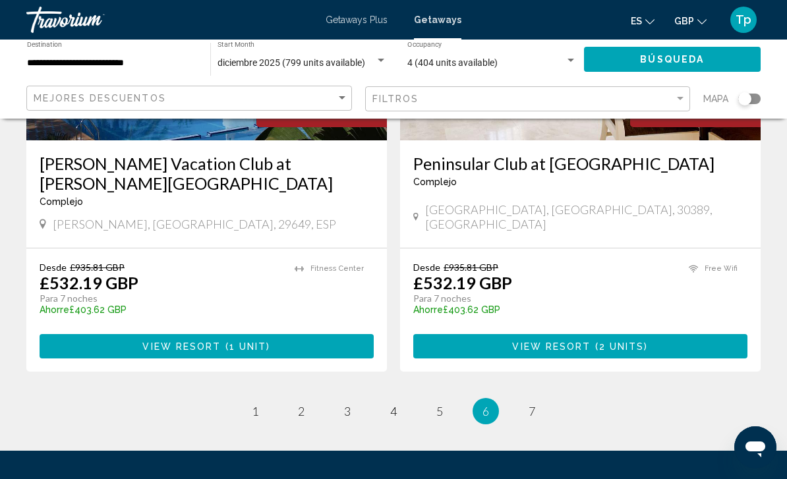
scroll to position [2587, 0]
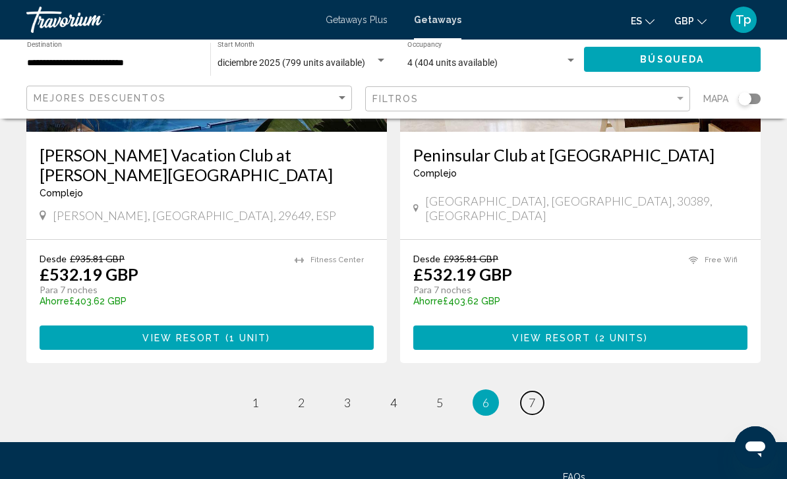
click at [538, 392] on link "page 7" at bounding box center [532, 403] width 23 height 23
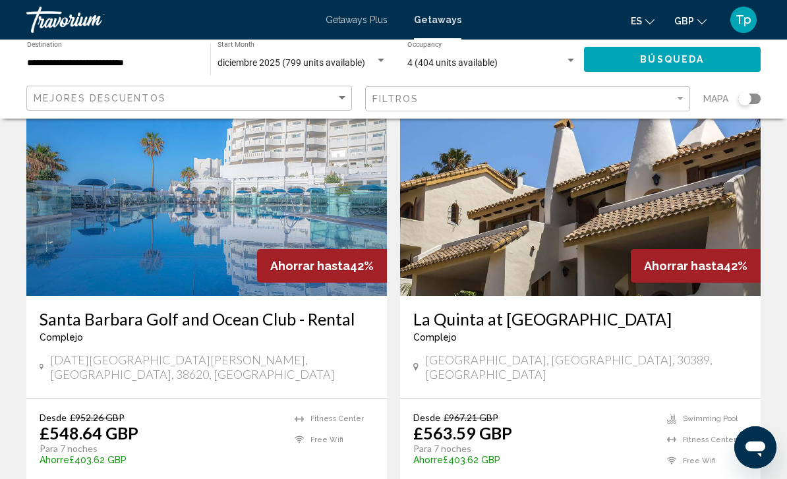
scroll to position [91, 0]
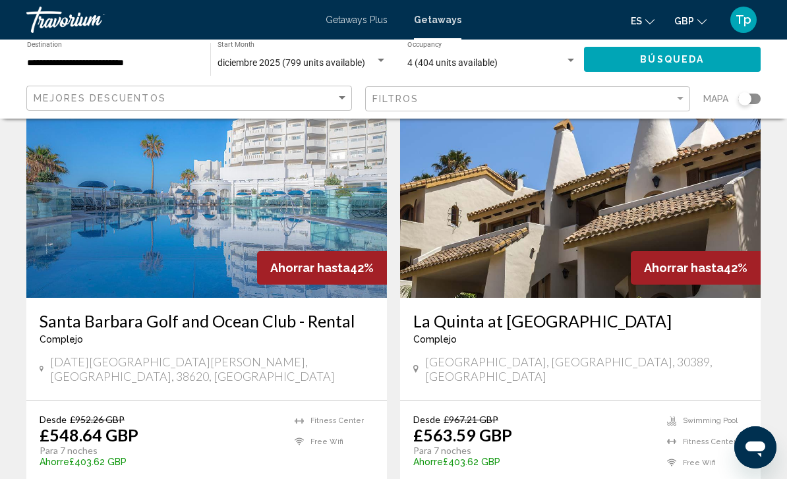
click at [605, 235] on img "Main content" at bounding box center [580, 192] width 361 height 211
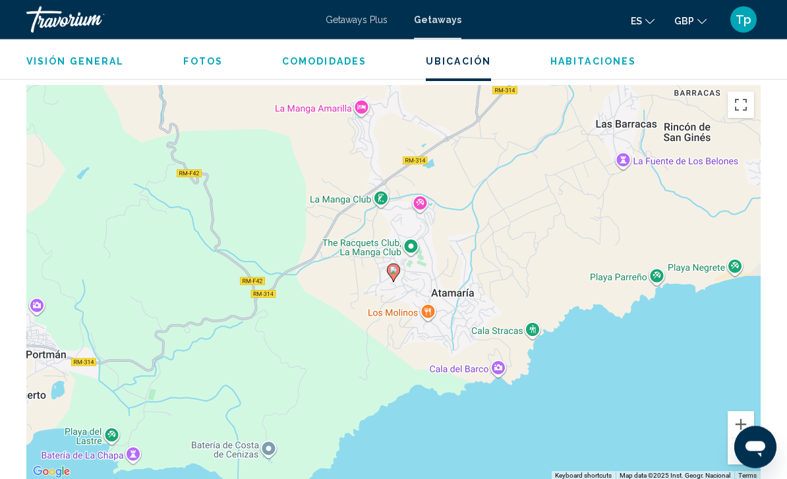
scroll to position [1989, 0]
click at [735, 442] on button "Zoom out" at bounding box center [741, 451] width 26 height 26
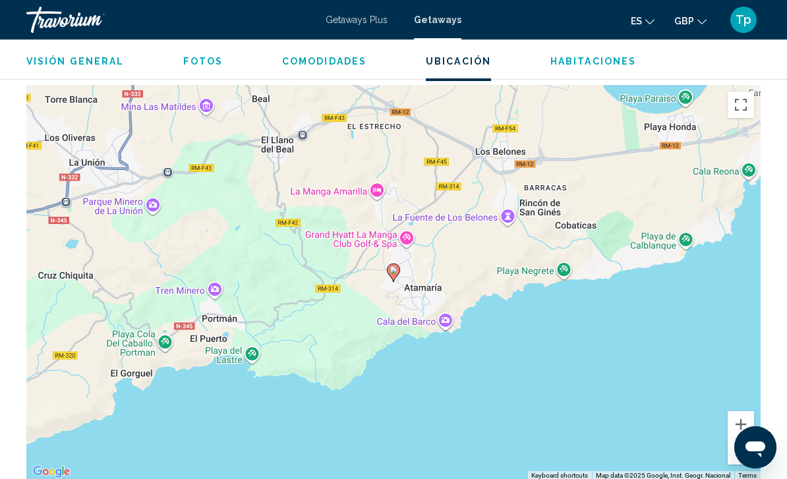
click at [748, 444] on button "Zoom out" at bounding box center [741, 451] width 26 height 26
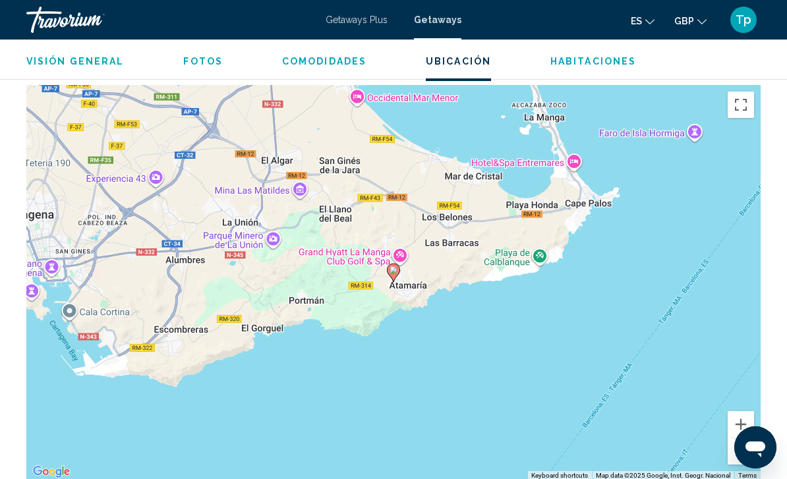
click at [736, 442] on button "Zoom out" at bounding box center [741, 451] width 26 height 26
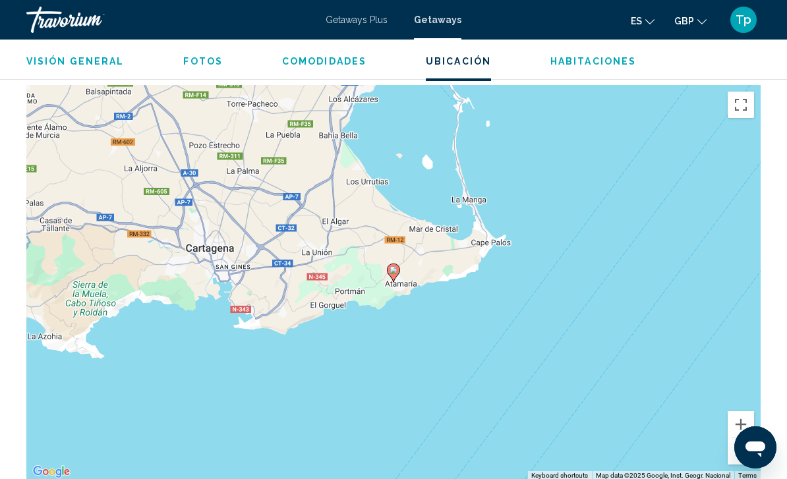
click at [736, 443] on button "Zoom out" at bounding box center [741, 451] width 26 height 26
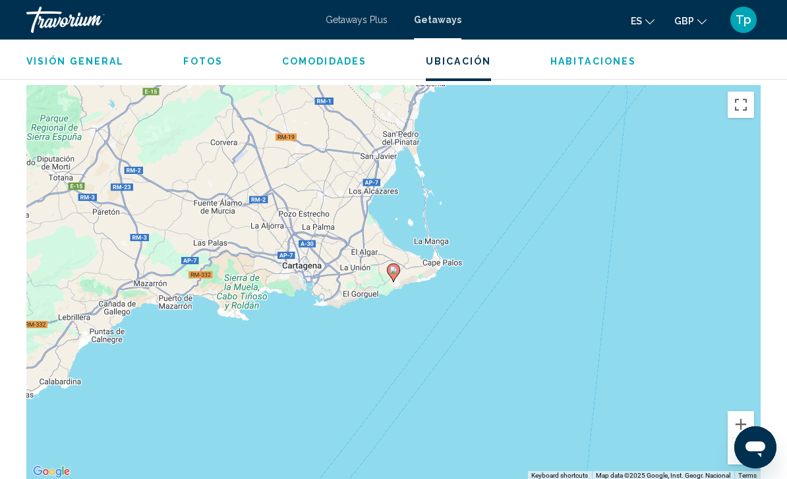
click at [736, 444] on button "Zoom out" at bounding box center [741, 451] width 26 height 26
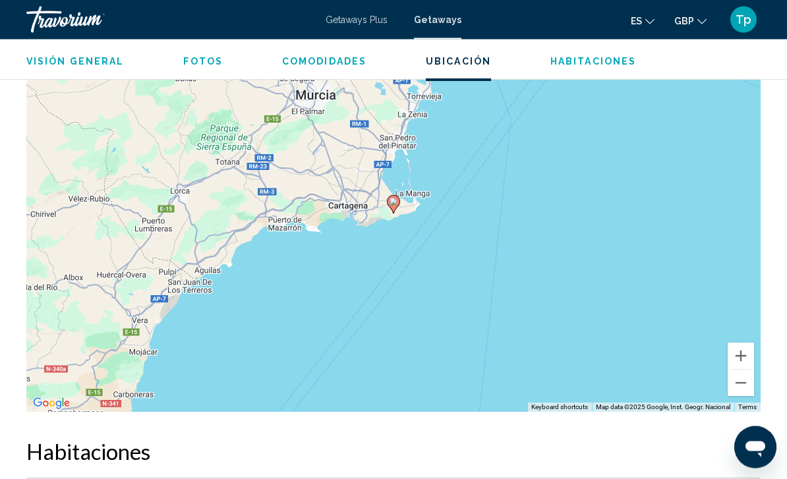
scroll to position [2057, 0]
click at [742, 383] on button "Zoom out" at bounding box center [741, 383] width 26 height 26
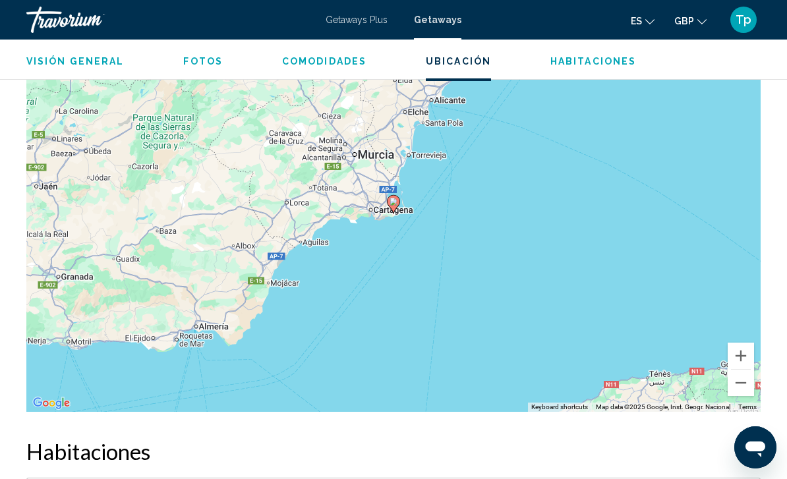
click at [742, 387] on div "To activate drag with keyboard, press Alt + Enter. Once in keyboard drag state,…" at bounding box center [393, 214] width 735 height 396
click at [739, 382] on button "Zoom out" at bounding box center [741, 383] width 26 height 26
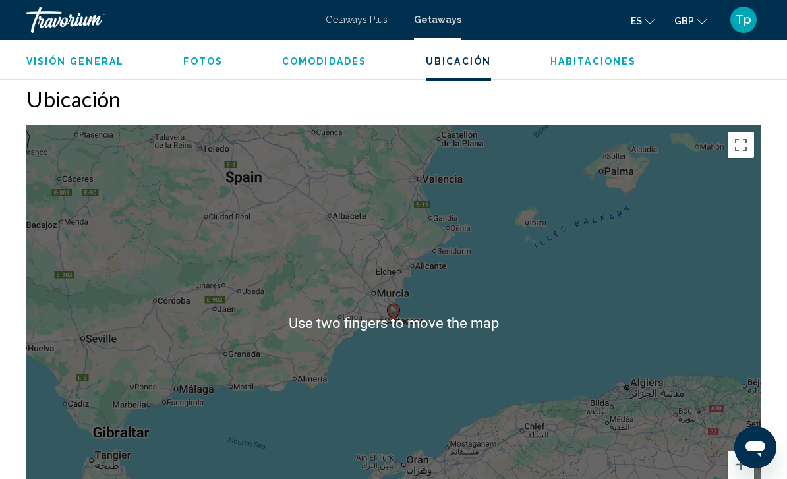
scroll to position [1950, 0]
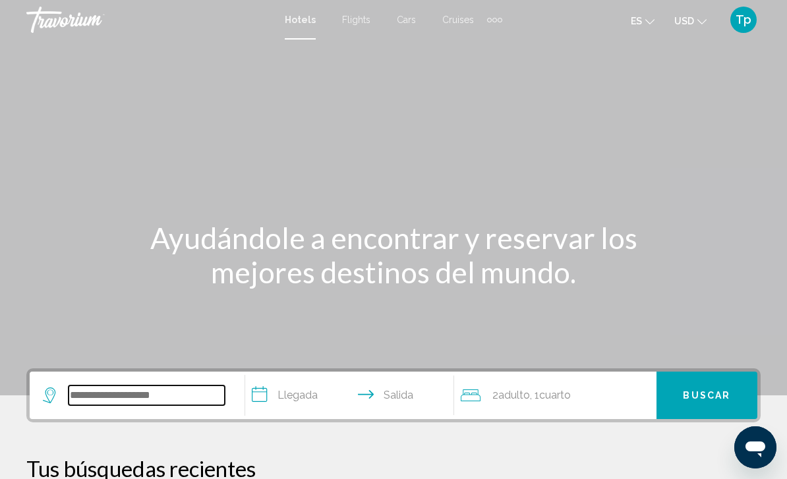
click at [140, 388] on input "Search widget" at bounding box center [147, 396] width 156 height 20
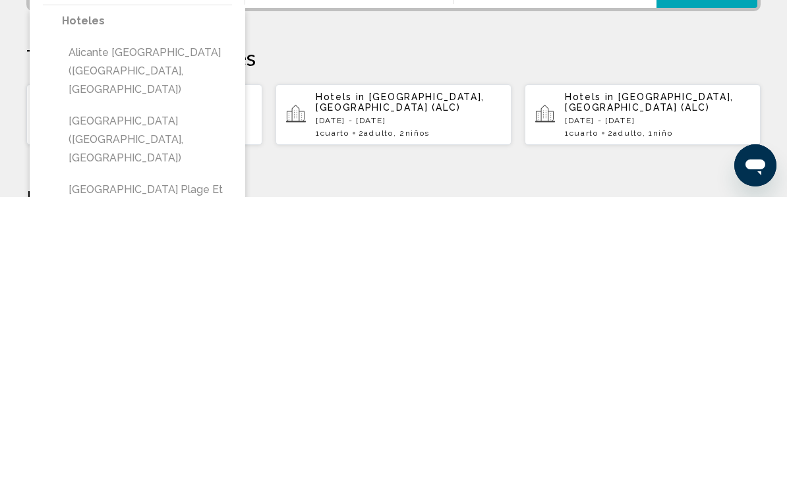
scroll to position [130, 0]
click at [171, 390] on button "Alicante Centro (Alicante, ES)" at bounding box center [147, 421] width 170 height 62
type input "**********"
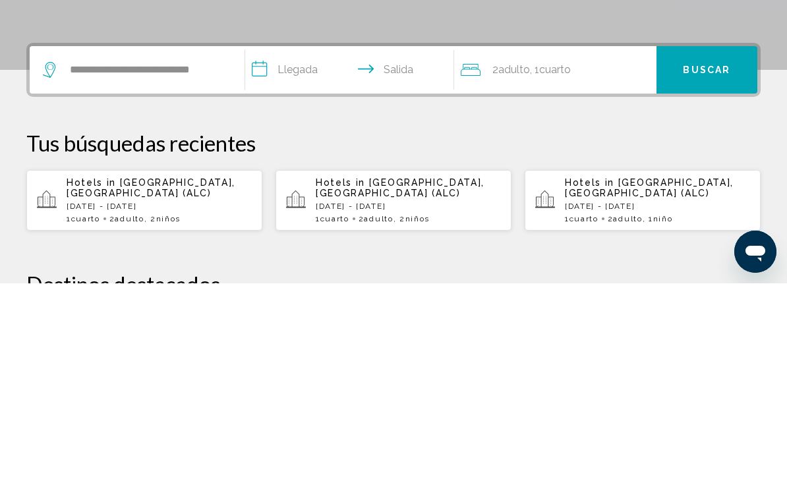
click at [313, 242] on input "**********" at bounding box center [352, 267] width 214 height 51
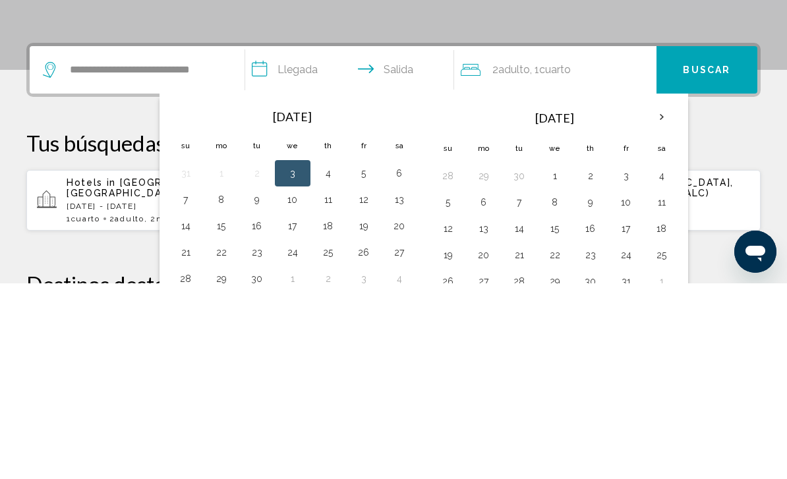
scroll to position [326, 0]
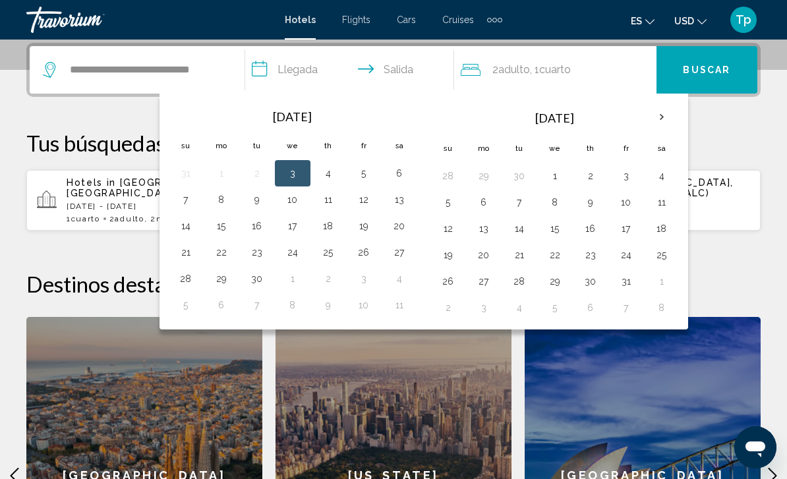
click at [653, 123] on th "Next month" at bounding box center [662, 117] width 36 height 29
click at [668, 122] on th "Next month" at bounding box center [662, 117] width 36 height 29
click at [522, 253] on button "23" at bounding box center [519, 255] width 21 height 18
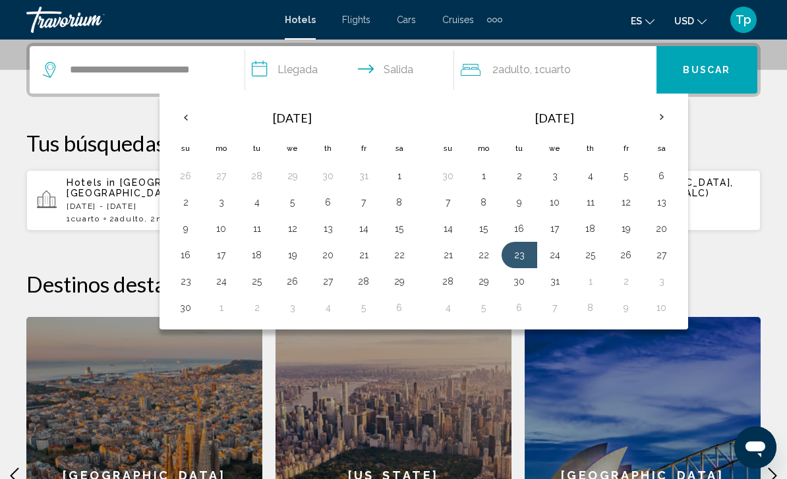
click at [524, 283] on button "30" at bounding box center [519, 281] width 21 height 18
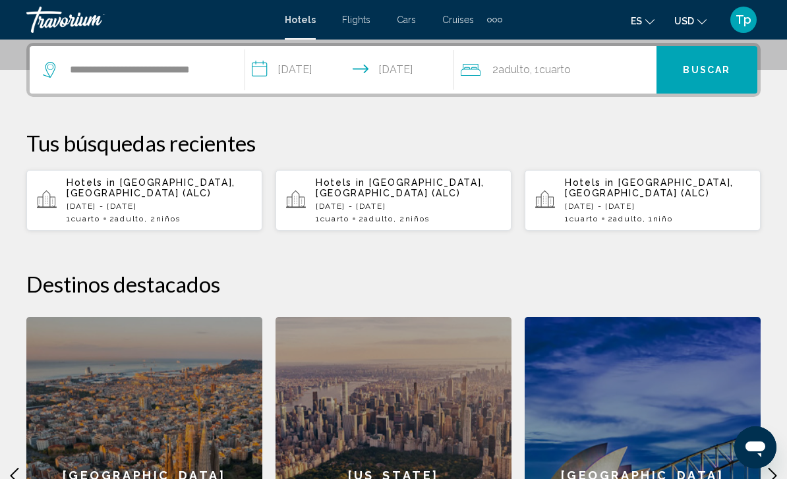
type input "**********"
click at [584, 73] on div "2 Adulto Adulto , 1 Cuarto habitaciones" at bounding box center [559, 70] width 196 height 18
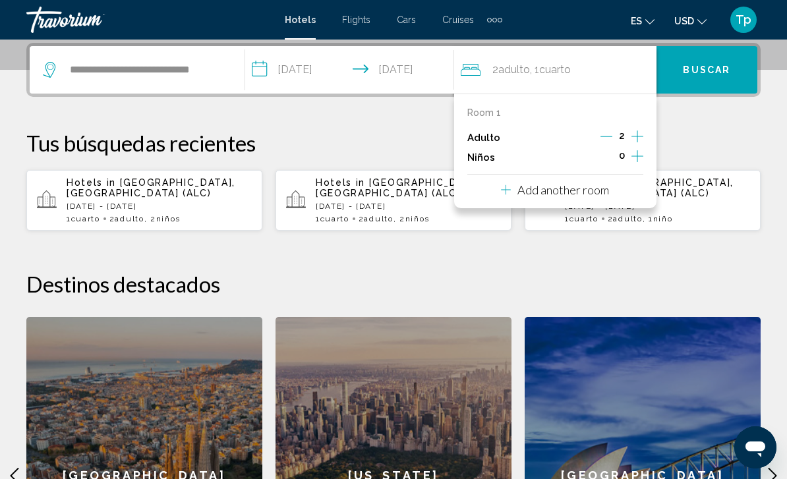
click at [644, 152] on button "Increment children" at bounding box center [638, 158] width 12 height 20
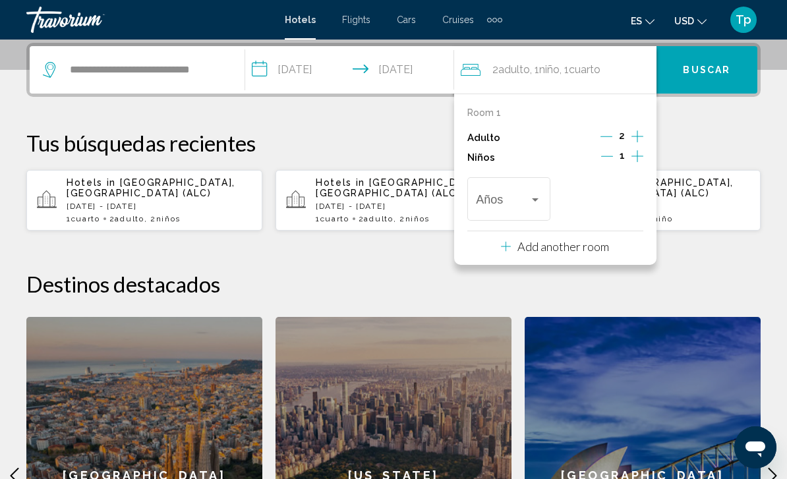
click at [634, 164] on button "Increment children" at bounding box center [638, 158] width 12 height 20
click at [536, 206] on div "Travelers: 2 adults, 2 children" at bounding box center [508, 202] width 65 height 13
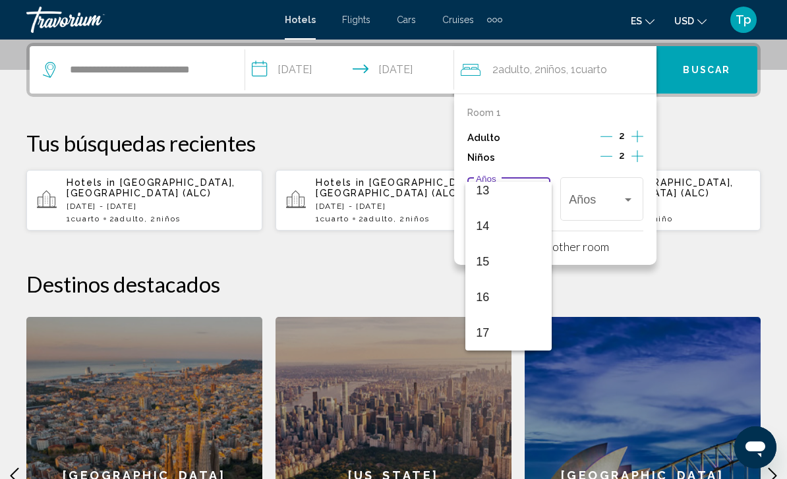
scroll to position [472, 0]
click at [491, 336] on span "17" at bounding box center [508, 333] width 65 height 36
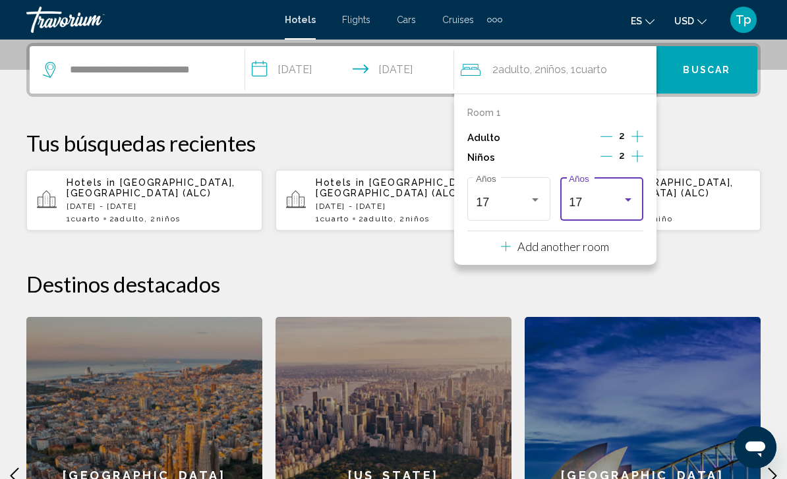
click at [634, 195] on div "Travelers: 2 adults, 2 children" at bounding box center [628, 200] width 12 height 11
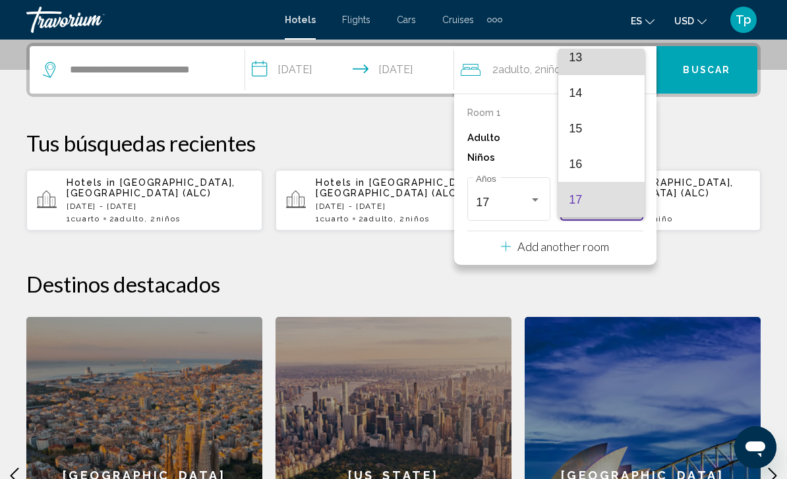
click at [602, 61] on span "13" at bounding box center [601, 58] width 65 height 36
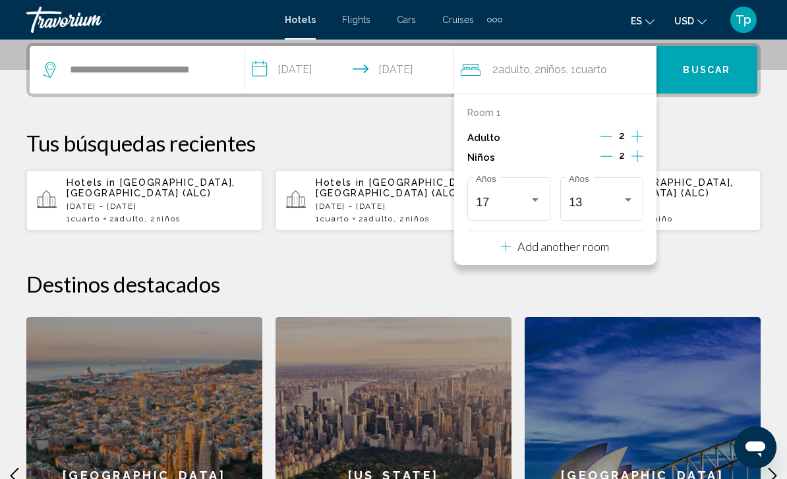
click at [725, 69] on span "Buscar" at bounding box center [706, 70] width 47 height 11
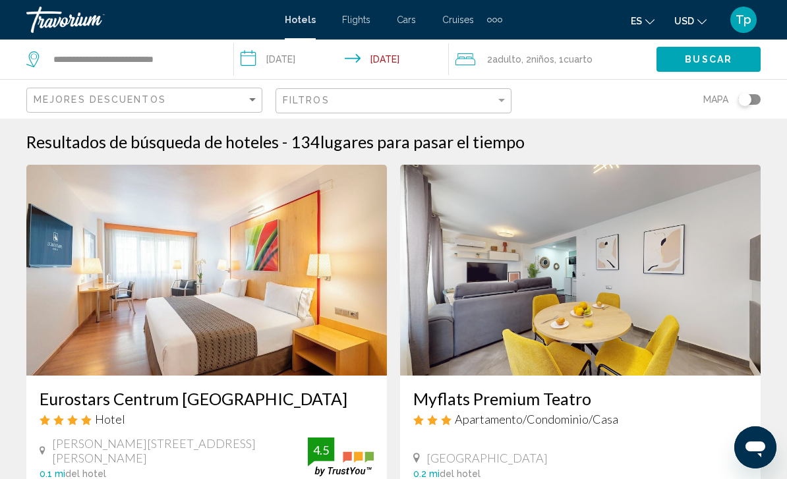
click at [681, 21] on span "USD" at bounding box center [685, 21] width 20 height 11
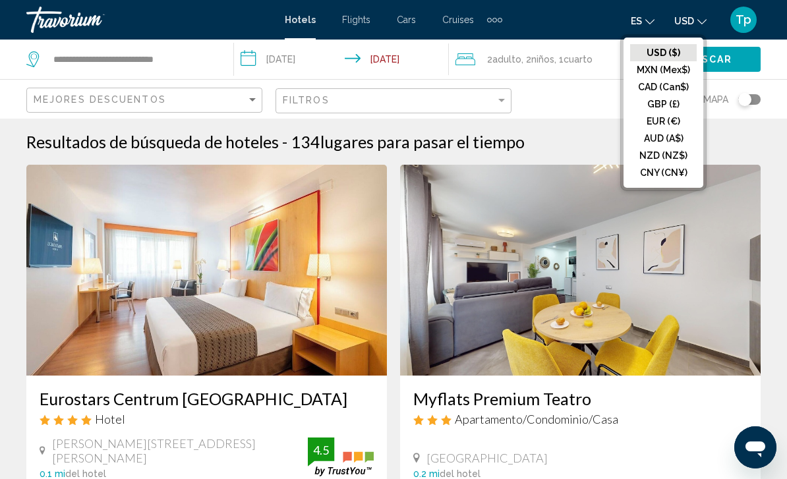
click at [662, 109] on button "GBP (£)" at bounding box center [663, 104] width 67 height 17
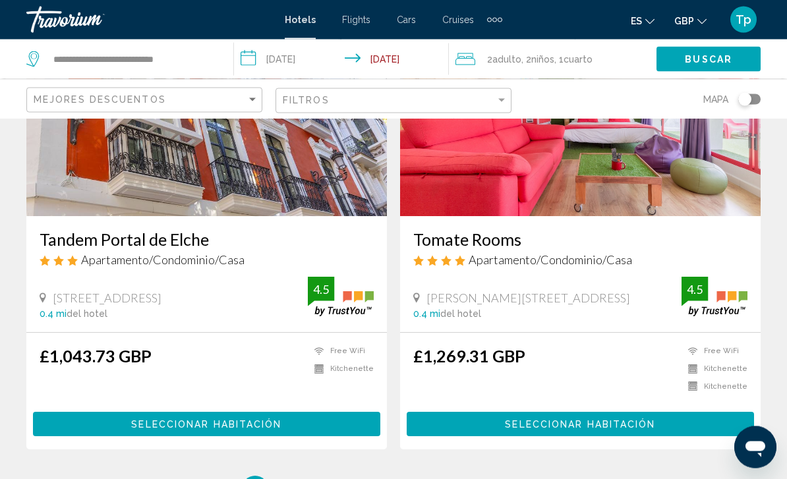
scroll to position [2513, 0]
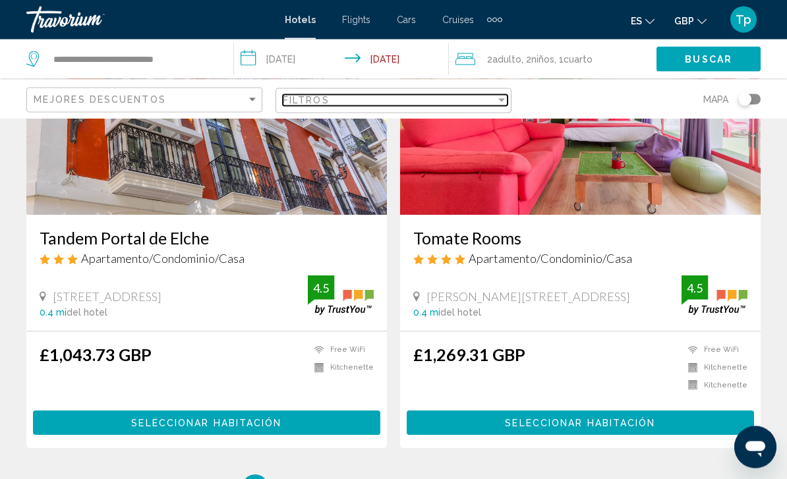
click at [499, 96] on div "Filter" at bounding box center [502, 100] width 12 height 11
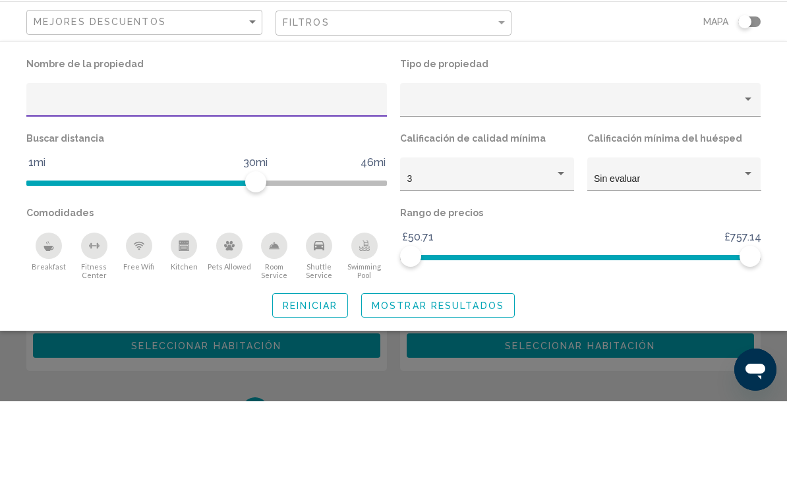
click at [737, 177] on div "Property type" at bounding box center [574, 182] width 335 height 11
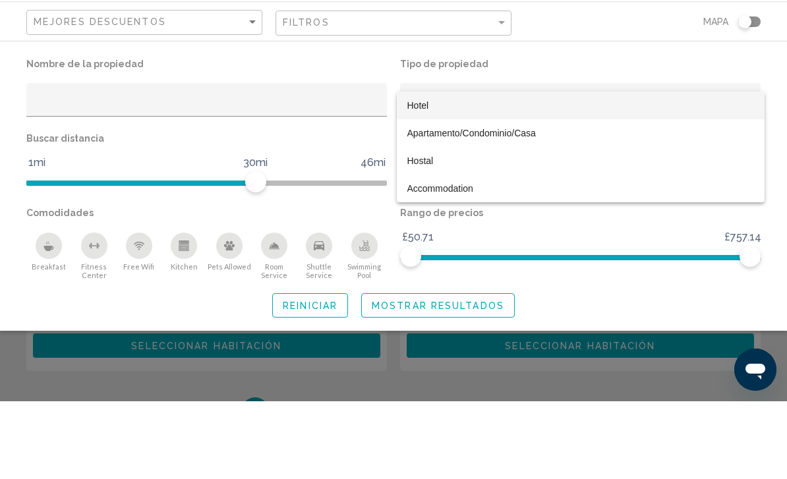
scroll to position [2592, 0]
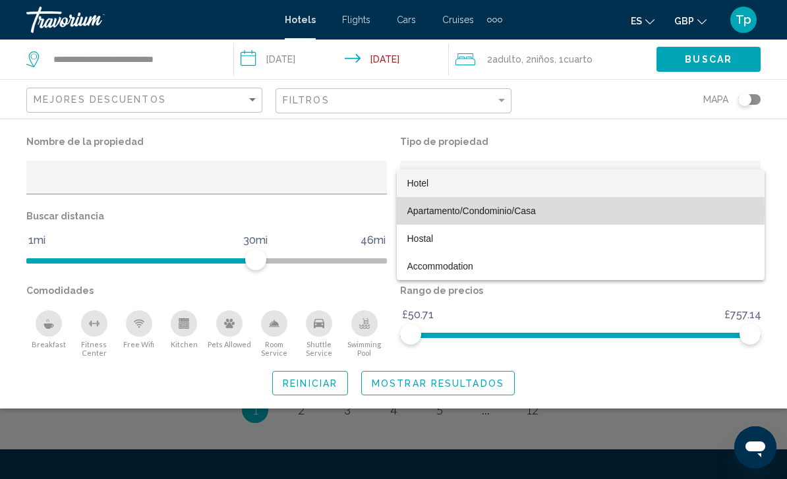
click at [517, 210] on span "Apartamento/Condominio/Casa" at bounding box center [471, 211] width 129 height 11
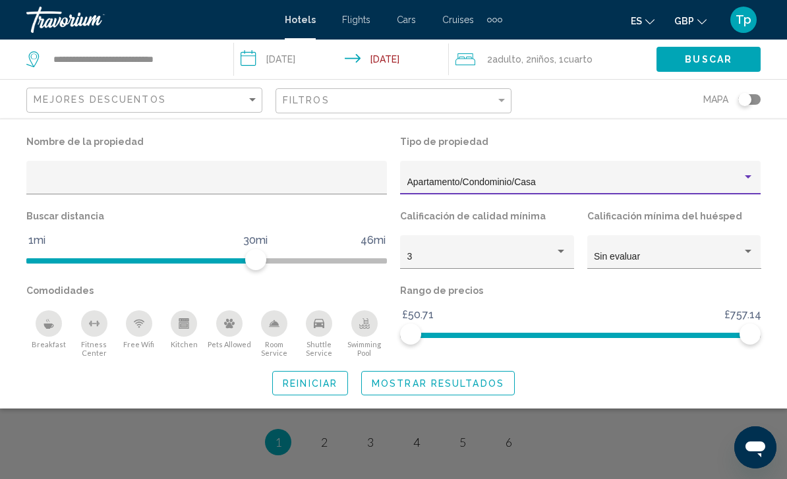
click at [462, 380] on span "Mostrar resultados" at bounding box center [438, 383] width 133 height 11
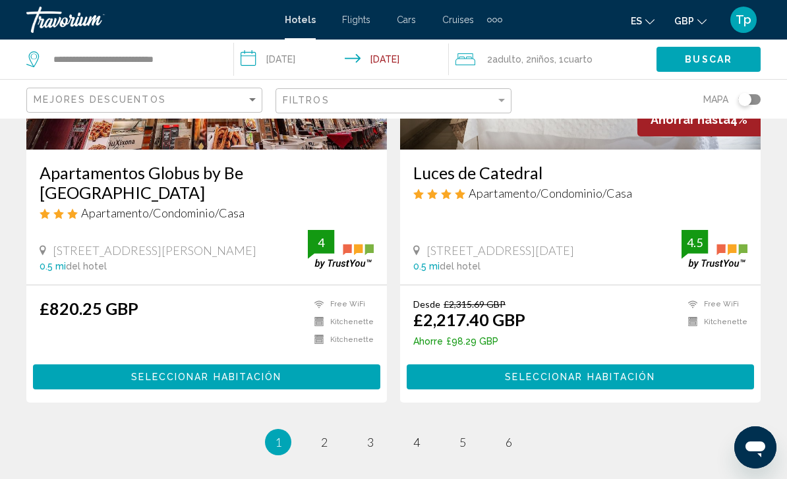
click at [282, 429] on li "You're on page 1" at bounding box center [278, 442] width 26 height 26
click at [278, 435] on span "1" at bounding box center [278, 442] width 7 height 15
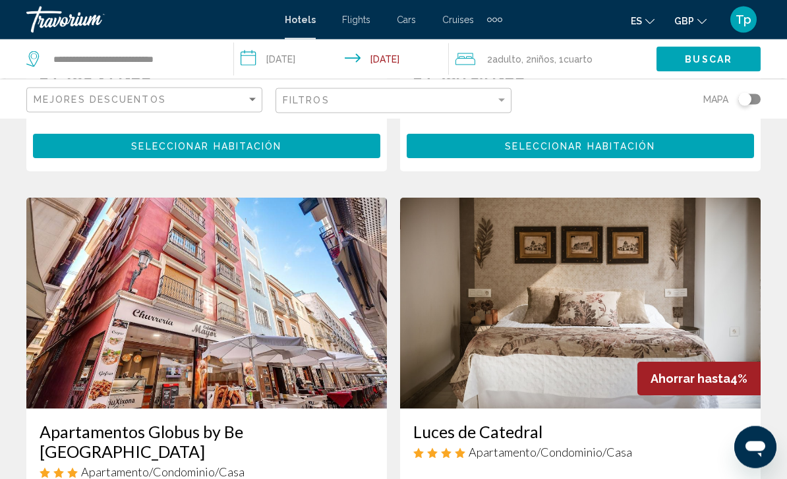
scroll to position [2654, 0]
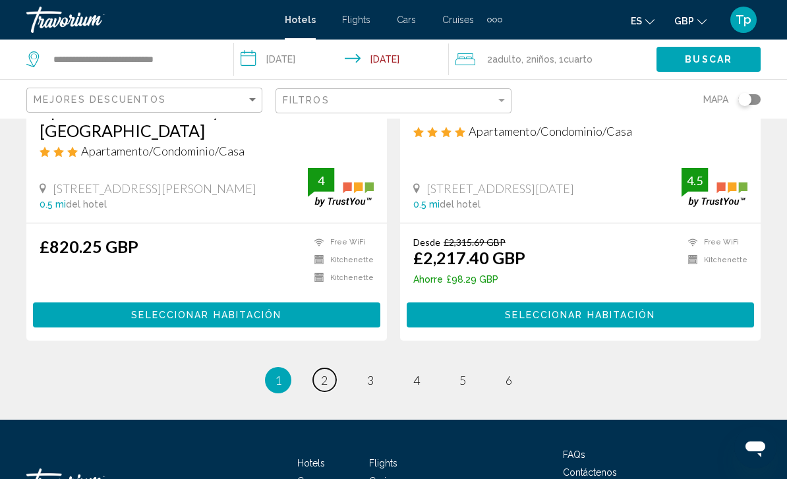
click at [329, 369] on link "page 2" at bounding box center [324, 380] width 23 height 23
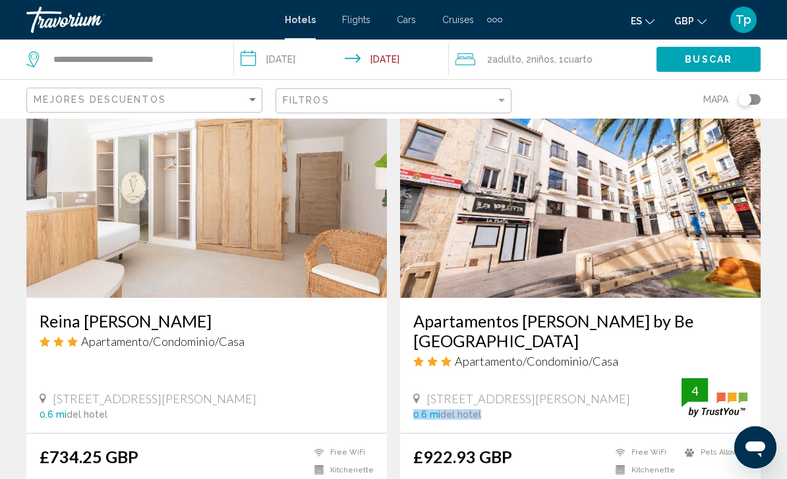
scroll to position [572, 0]
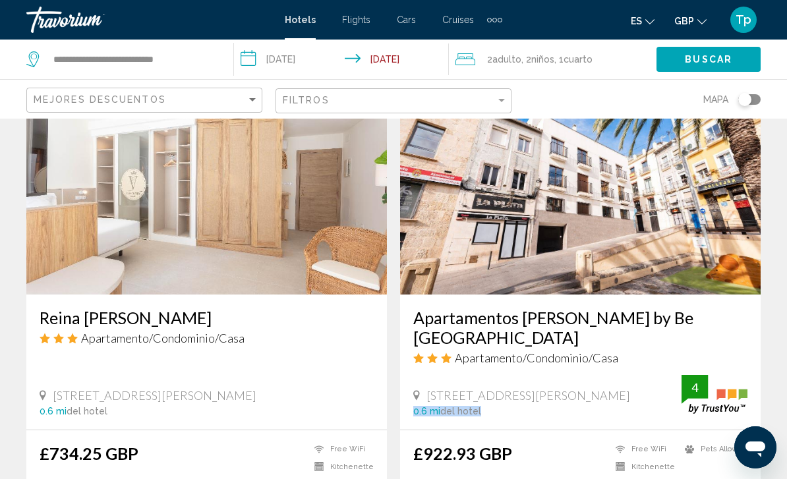
click at [760, 219] on img "Main content" at bounding box center [580, 189] width 361 height 211
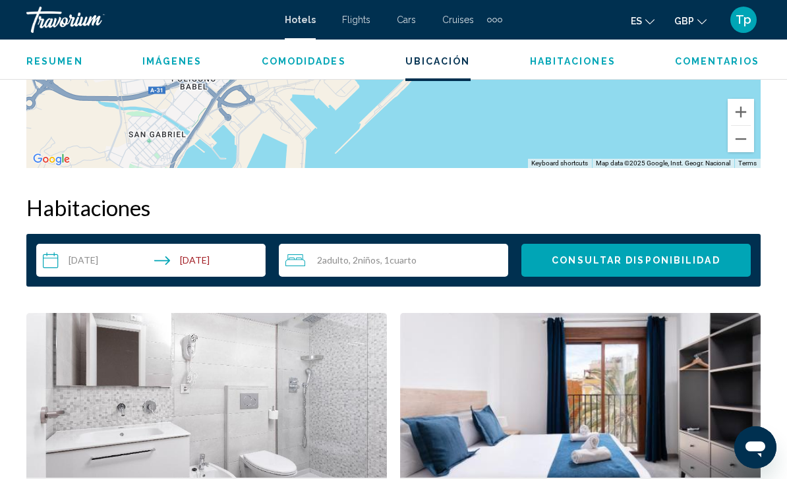
scroll to position [1764, 0]
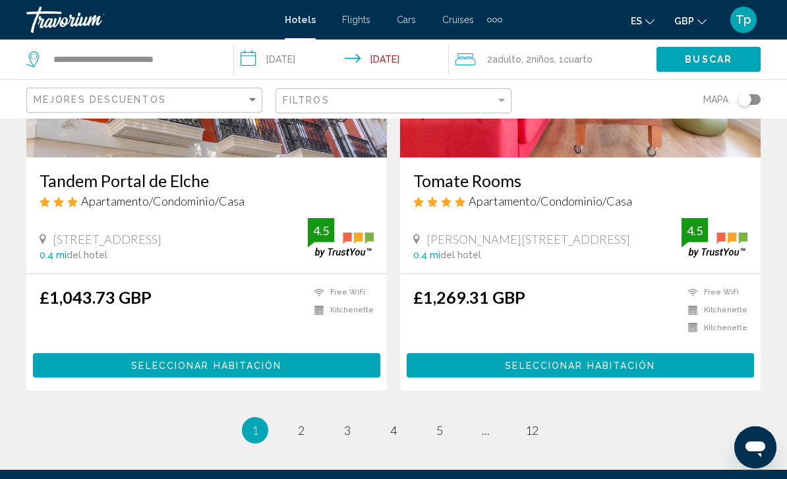
scroll to position [2654, 0]
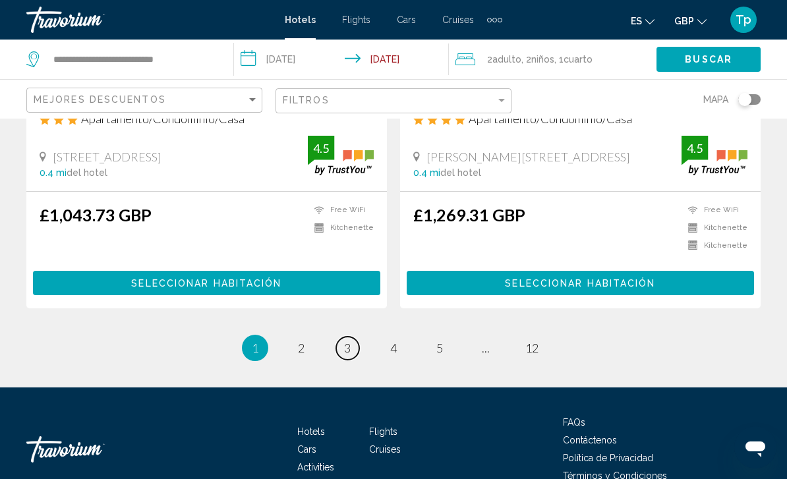
click at [347, 341] on span "3" at bounding box center [347, 348] width 7 height 15
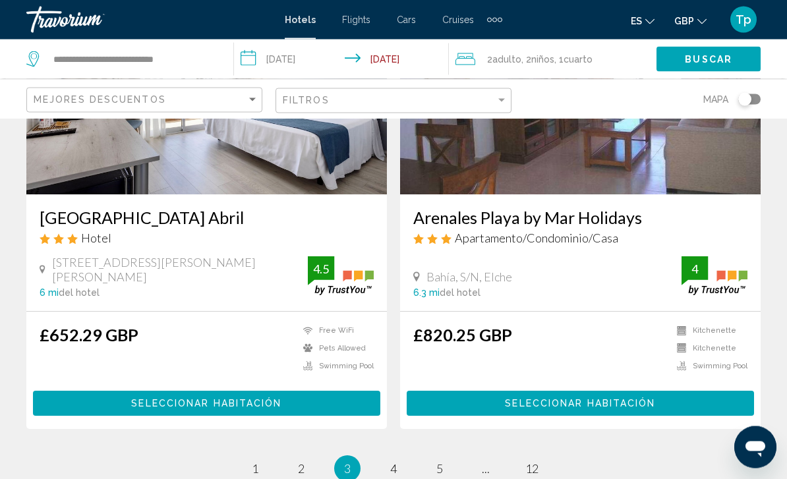
scroll to position [2614, 0]
click at [389, 457] on link "page 4" at bounding box center [393, 468] width 23 height 23
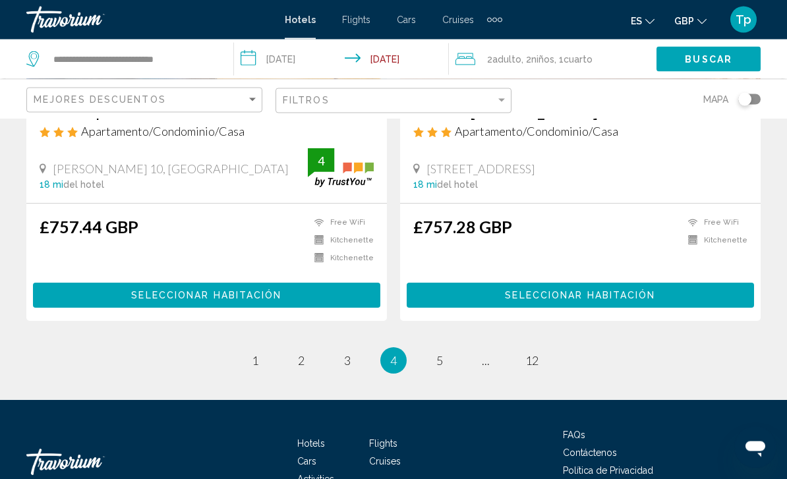
scroll to position [2674, 0]
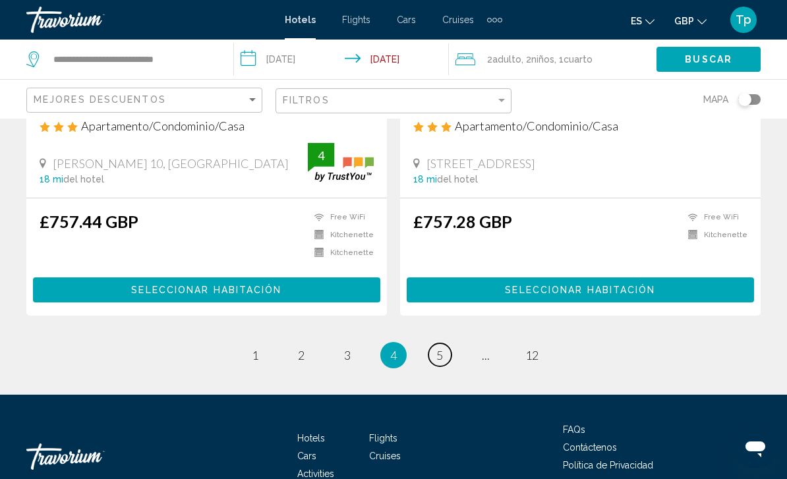
click at [443, 348] on span "5" at bounding box center [439, 355] width 7 height 15
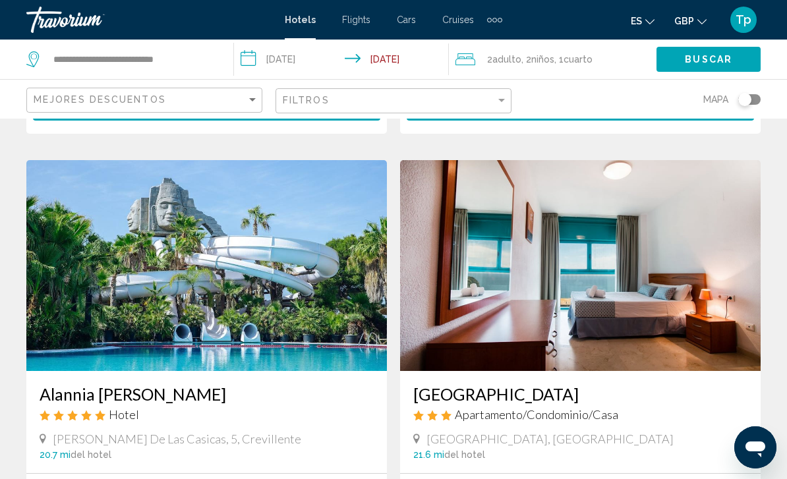
scroll to position [468, 0]
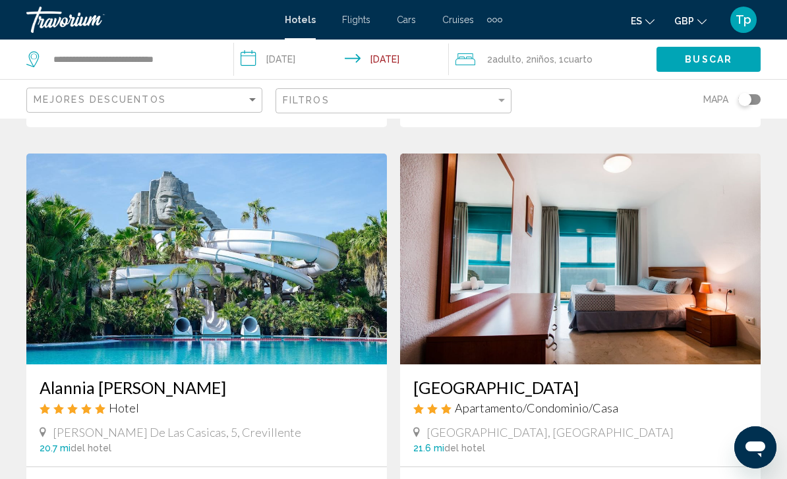
click at [239, 295] on img "Main content" at bounding box center [206, 259] width 361 height 211
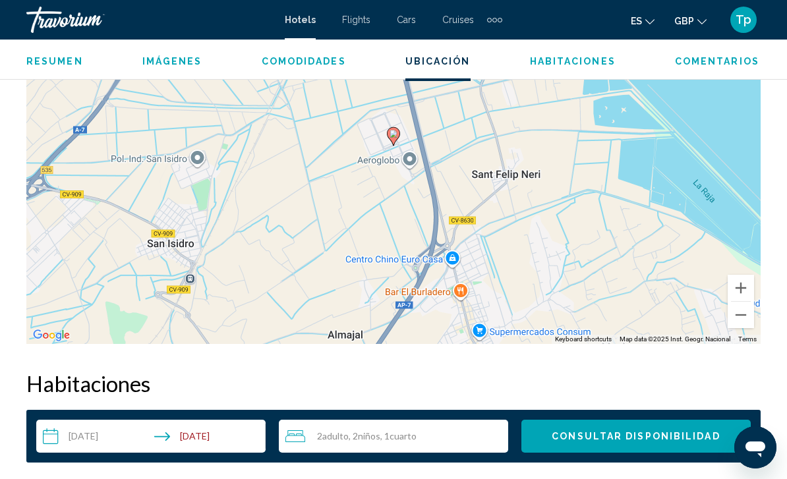
scroll to position [1603, 0]
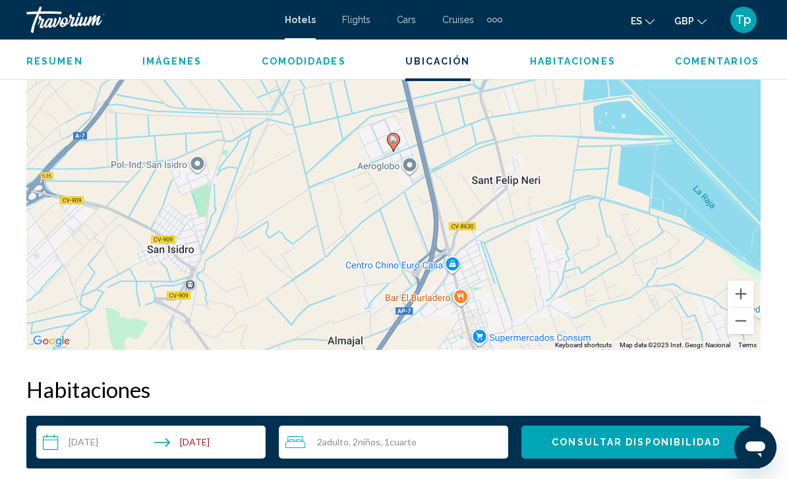
click at [744, 330] on button "Zoom out" at bounding box center [741, 321] width 26 height 26
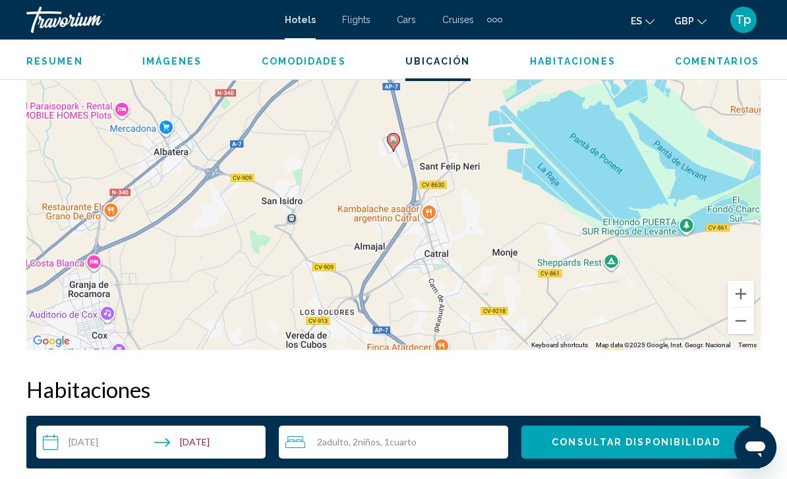
click at [742, 338] on div "To activate drag with keyboard, press Alt + Enter. Once in keyboard drag state,…" at bounding box center [393, 153] width 735 height 396
click at [742, 333] on button "Zoom out" at bounding box center [741, 321] width 26 height 26
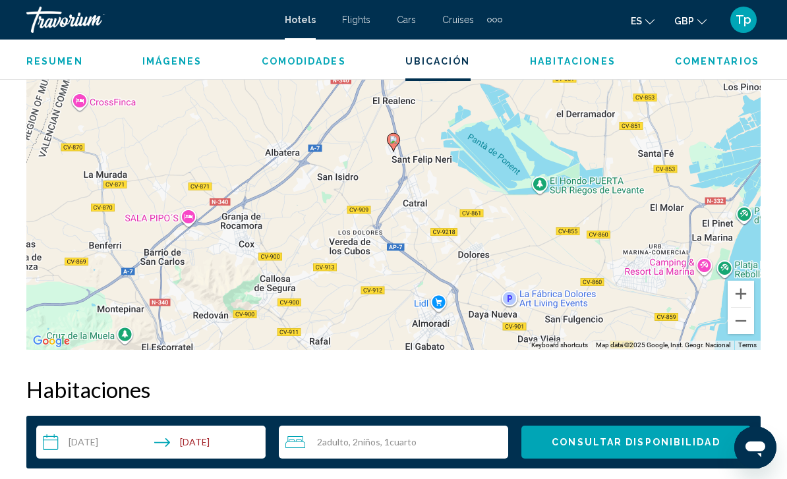
click at [741, 330] on button "Zoom out" at bounding box center [741, 321] width 26 height 26
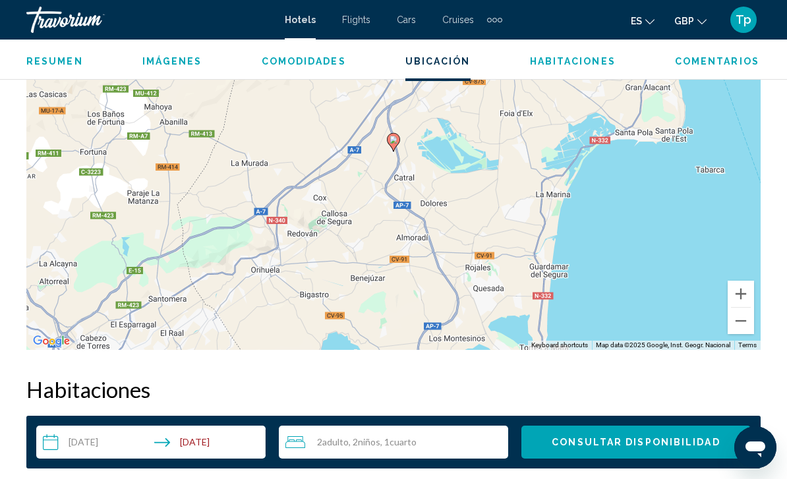
click at [739, 336] on div "To activate drag with keyboard, press Alt + Enter. Once in keyboard drag state,…" at bounding box center [393, 153] width 735 height 396
click at [743, 330] on button "Zoom out" at bounding box center [741, 321] width 26 height 26
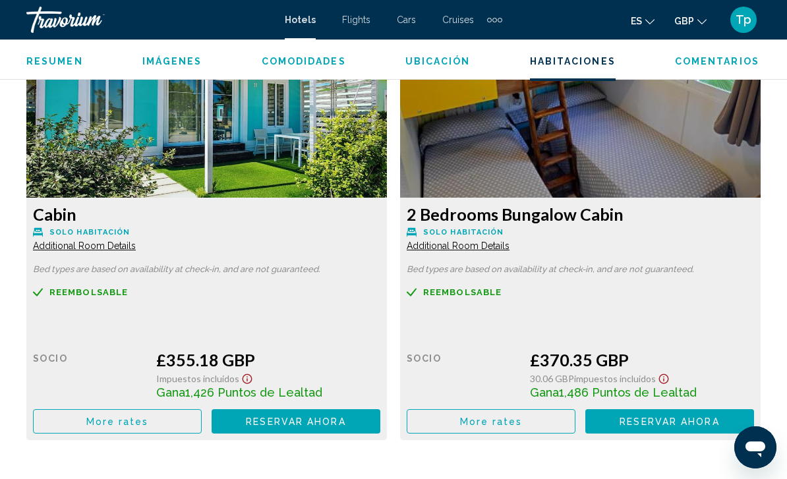
scroll to position [2066, 0]
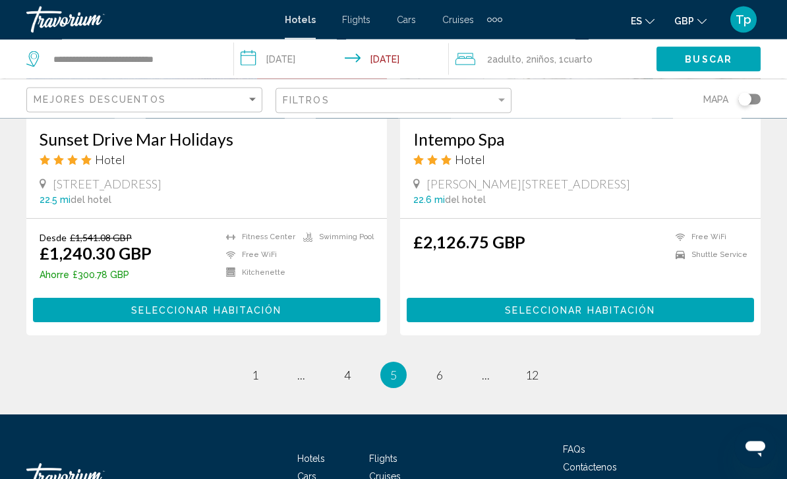
scroll to position [2629, 0]
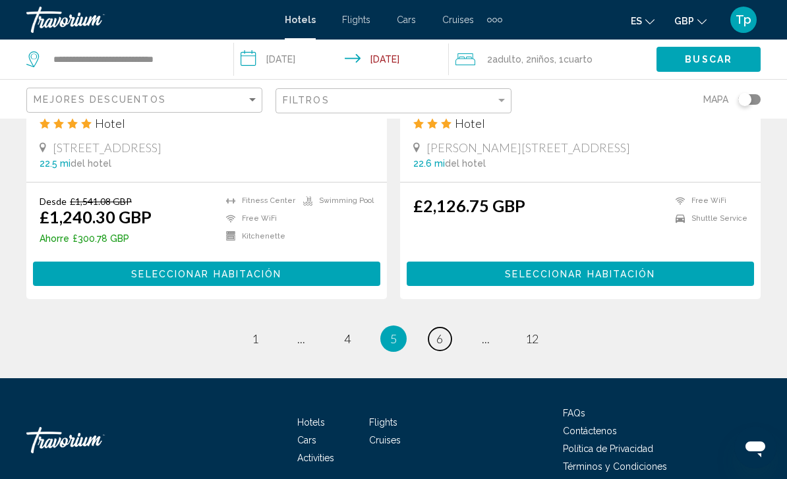
click at [446, 328] on link "page 6" at bounding box center [440, 339] width 23 height 23
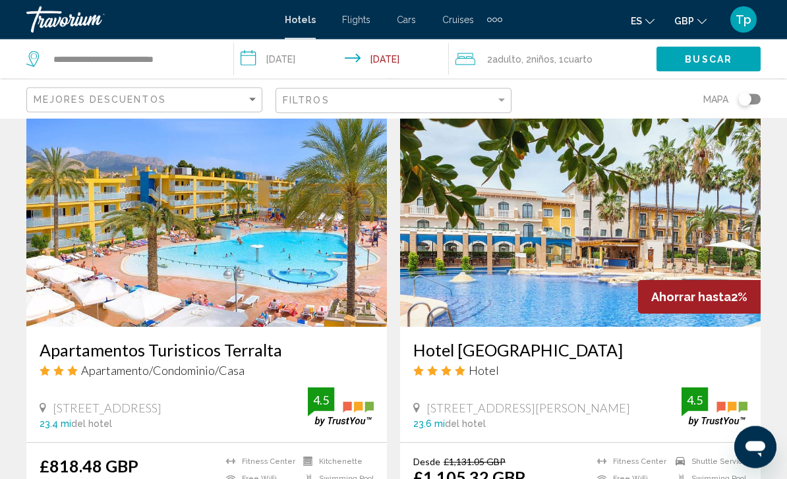
scroll to position [1011, 0]
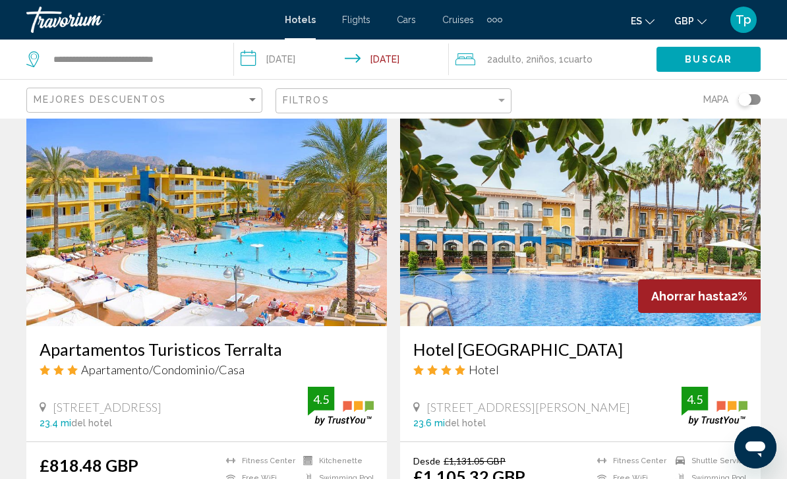
click at [494, 400] on span "Avenida Antonio Quesada, 53, Torrevieja" at bounding box center [529, 407] width 204 height 15
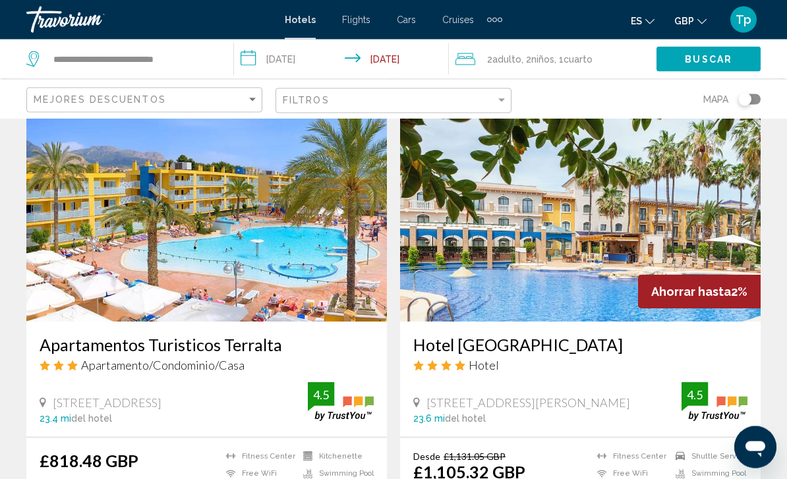
scroll to position [1009, 0]
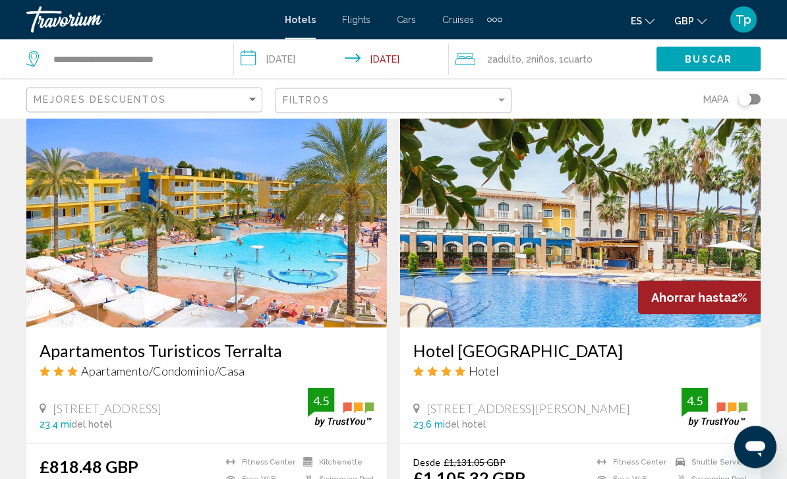
click at [578, 196] on img "Main content" at bounding box center [580, 222] width 361 height 211
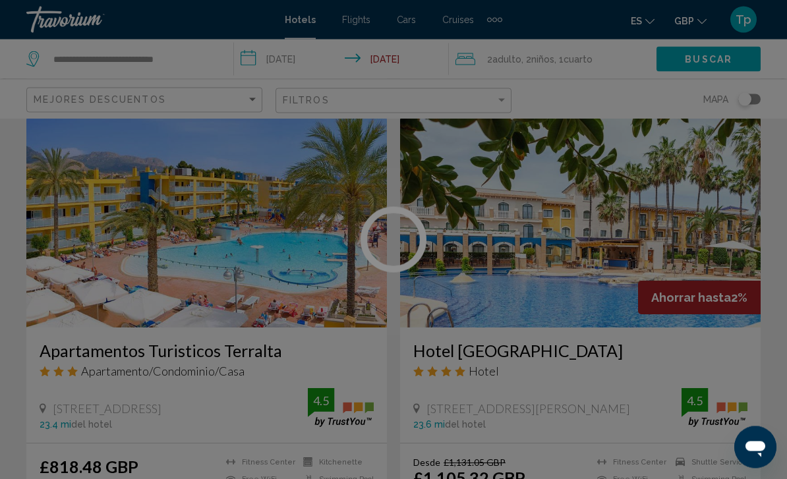
scroll to position [1009, 0]
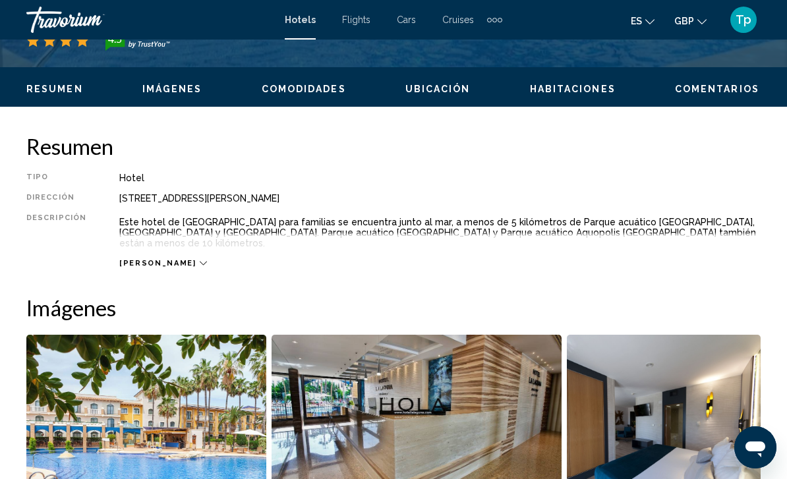
scroll to position [600, 0]
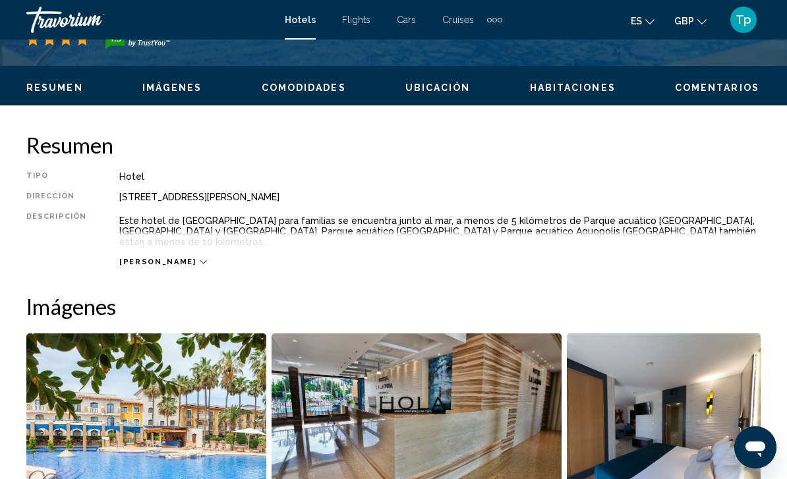
click at [140, 259] on span "[PERSON_NAME]" at bounding box center [157, 262] width 76 height 9
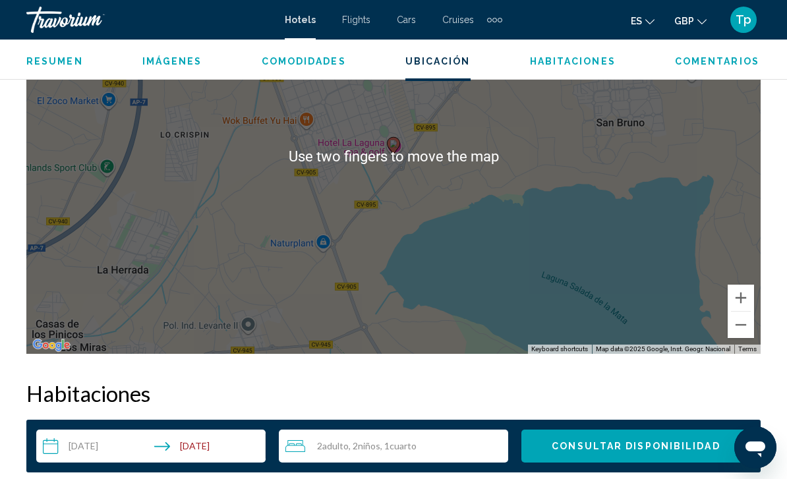
scroll to position [1539, 0]
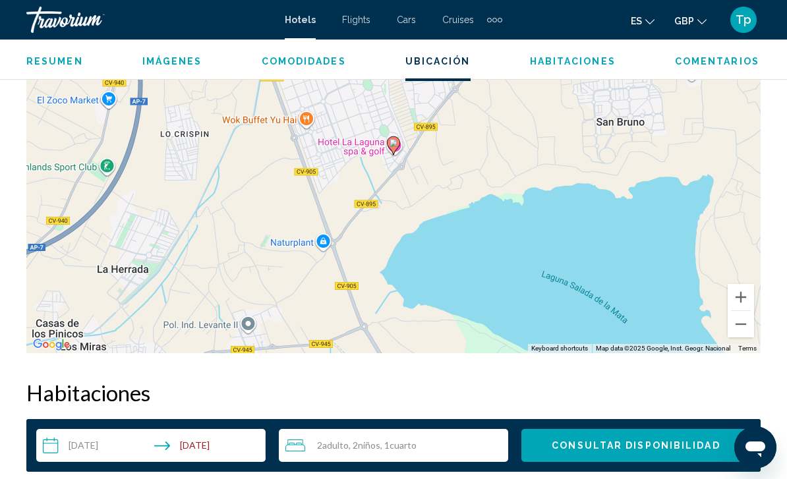
click at [742, 332] on button "Zoom out" at bounding box center [741, 324] width 26 height 26
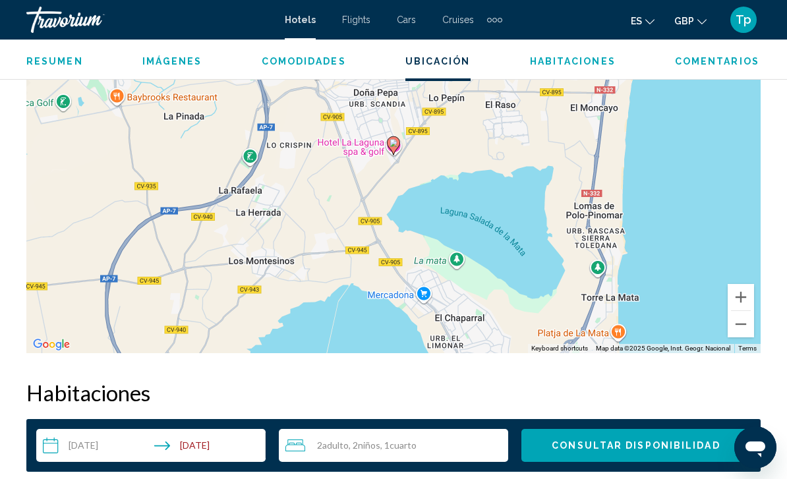
click at [746, 326] on button "Zoom out" at bounding box center [741, 324] width 26 height 26
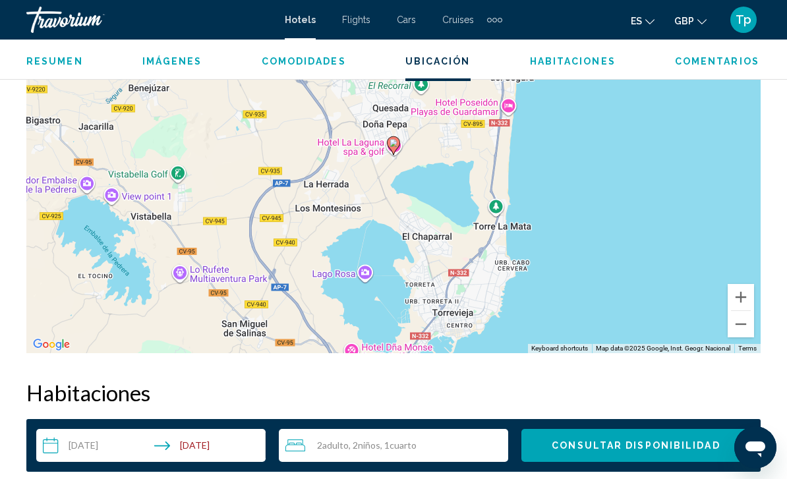
click at [745, 327] on button "Zoom out" at bounding box center [741, 324] width 26 height 26
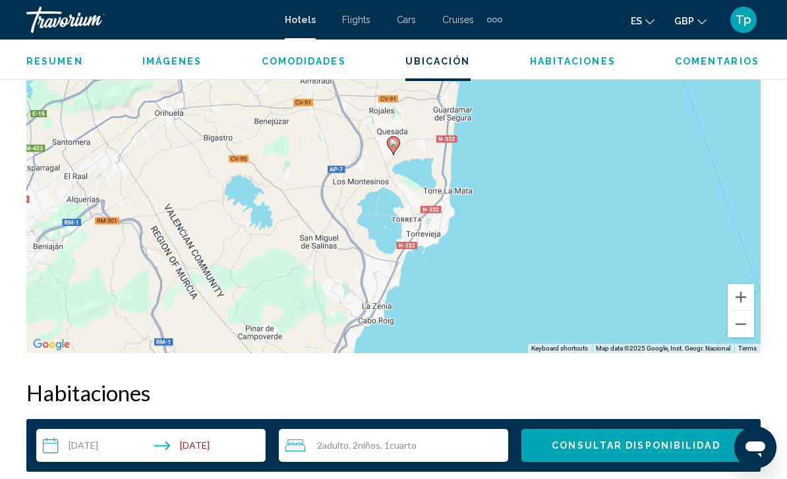
click at [744, 332] on button "Zoom out" at bounding box center [741, 324] width 26 height 26
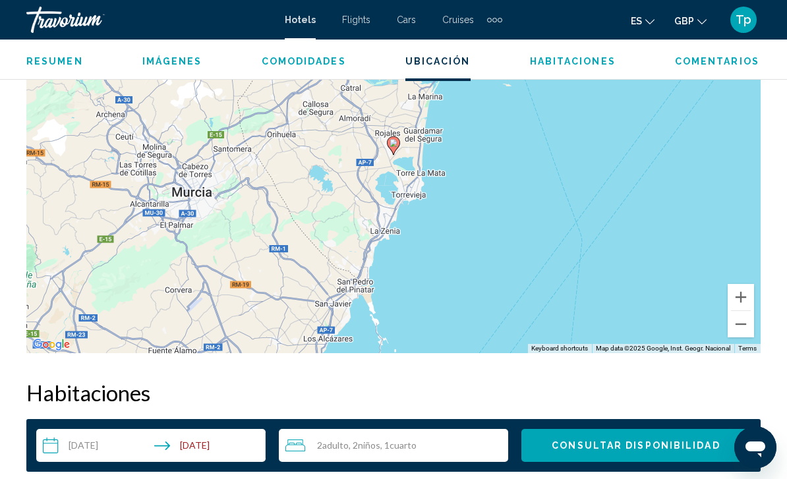
click at [745, 331] on button "Zoom out" at bounding box center [741, 324] width 26 height 26
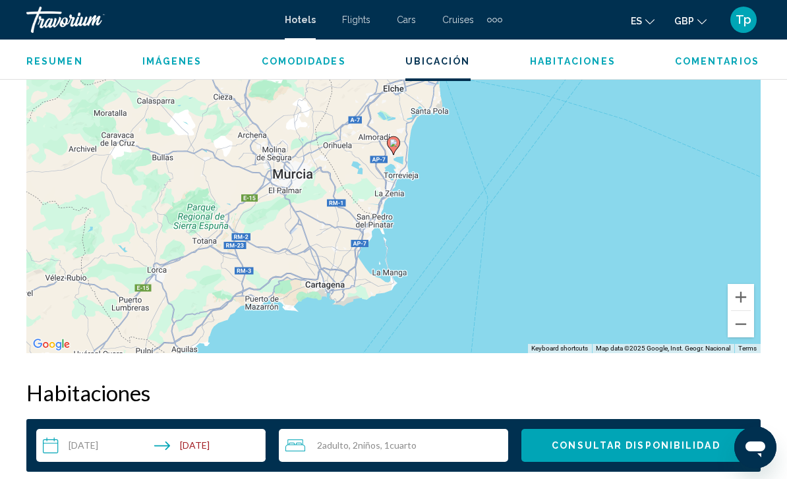
click at [746, 329] on button "Zoom out" at bounding box center [741, 324] width 26 height 26
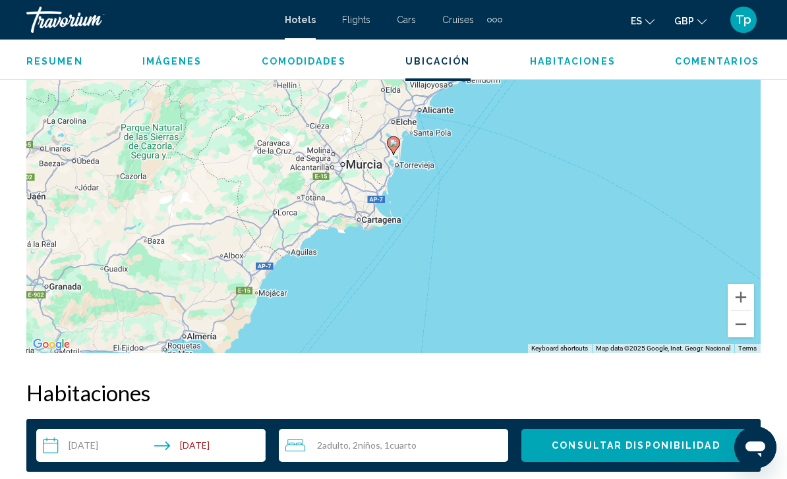
click at [746, 330] on button "Zoom out" at bounding box center [741, 324] width 26 height 26
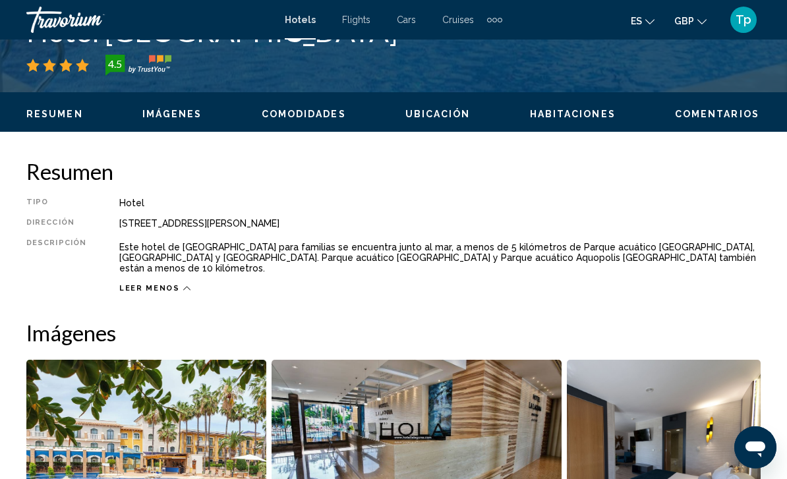
scroll to position [568, 0]
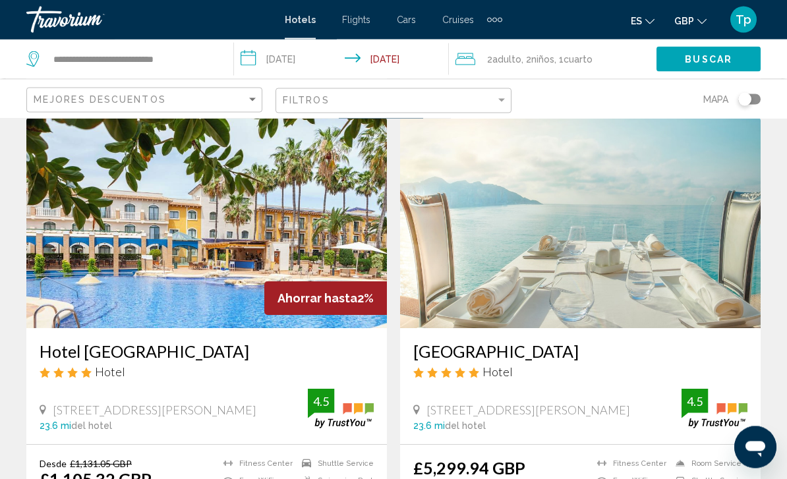
scroll to position [1499, 0]
click at [81, 256] on img "Main content" at bounding box center [206, 222] width 361 height 211
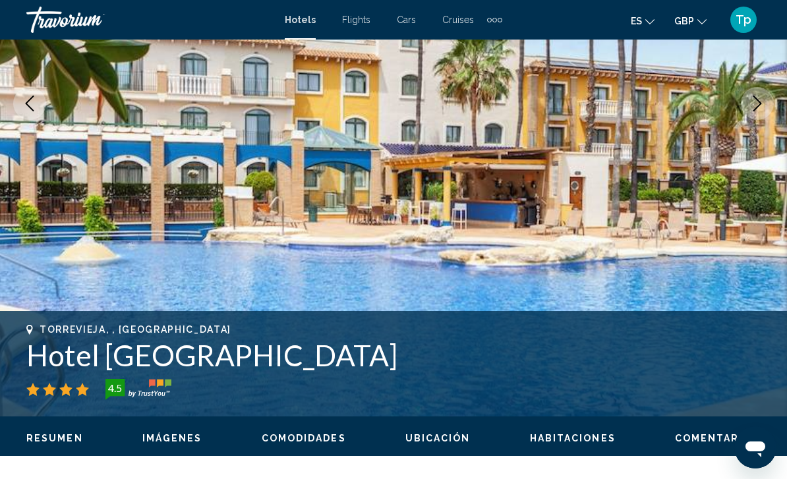
scroll to position [251, 0]
